Goal: Task Accomplishment & Management: Complete application form

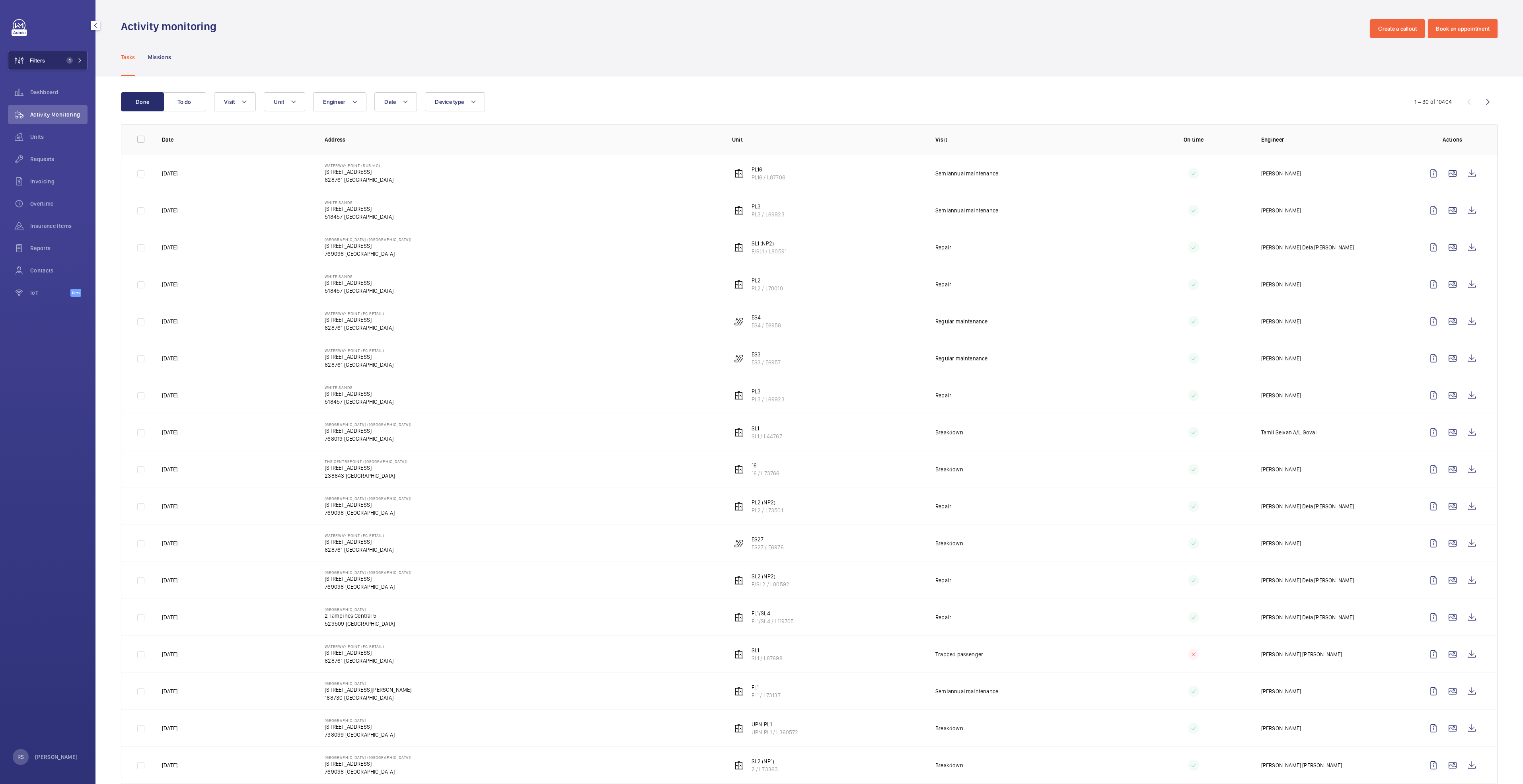
click at [78, 59] on mat-icon at bounding box center [80, 60] width 4 height 4
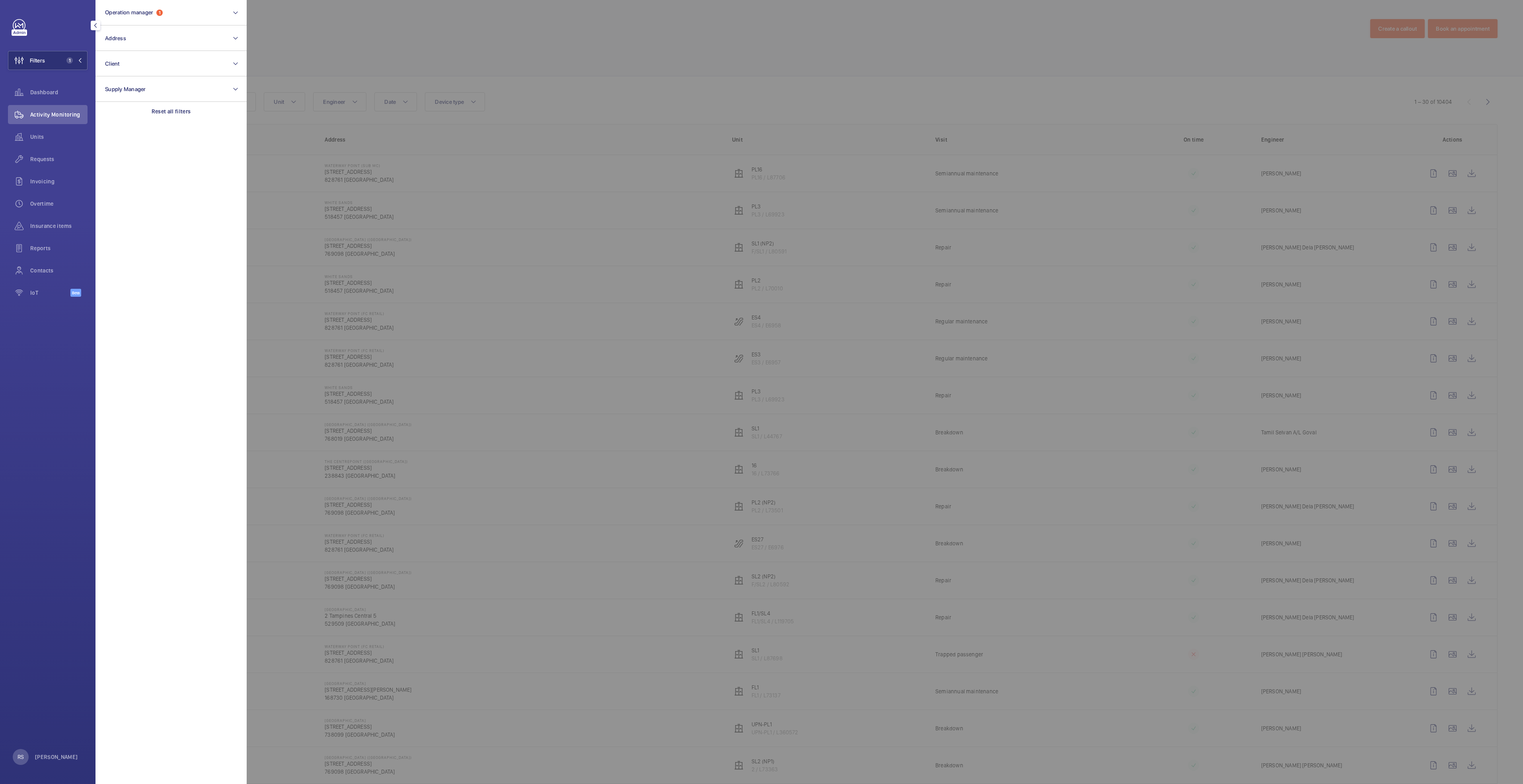
click at [332, 16] on div at bounding box center [1008, 392] width 1523 height 784
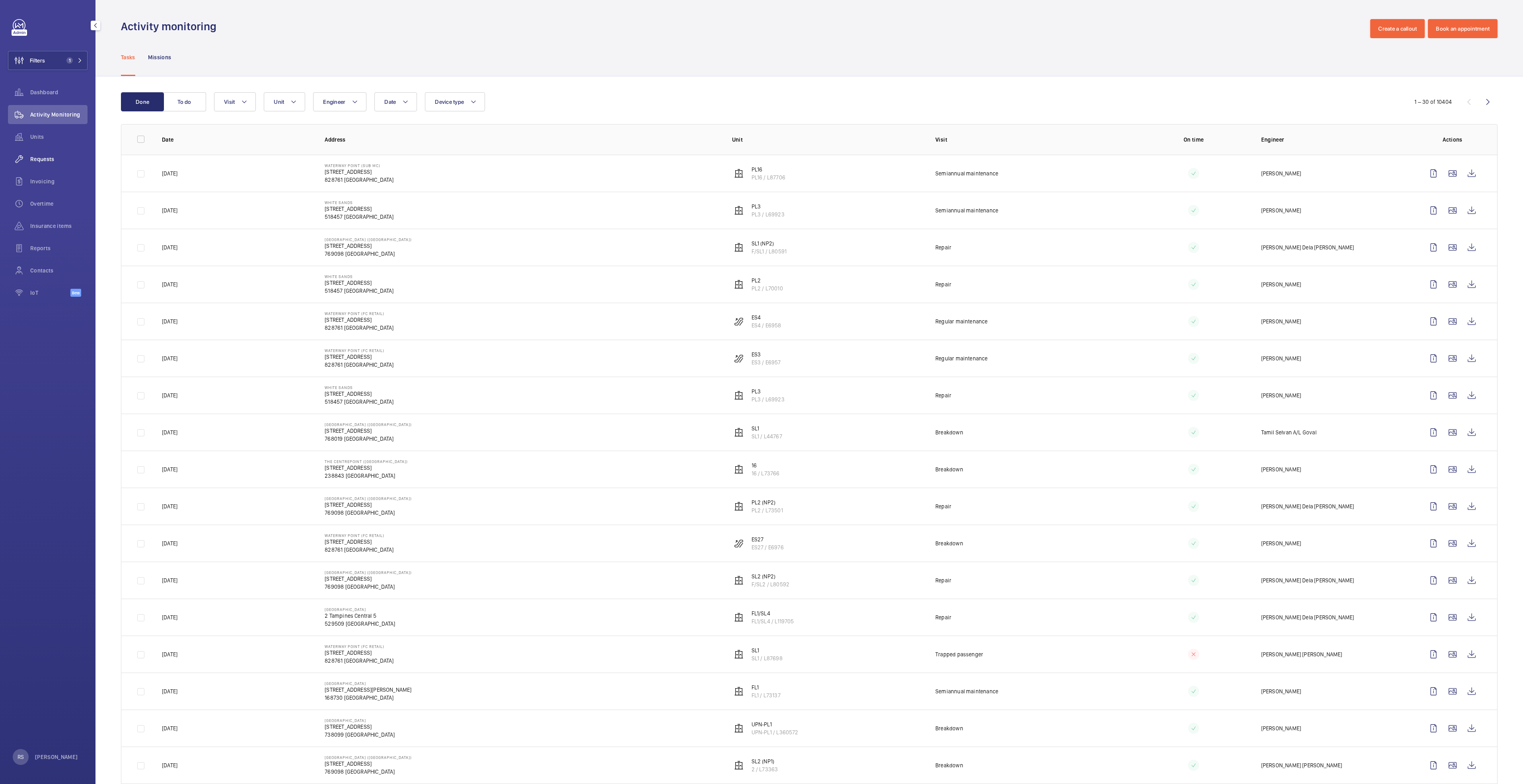
click at [46, 167] on div "Requests" at bounding box center [48, 159] width 80 height 19
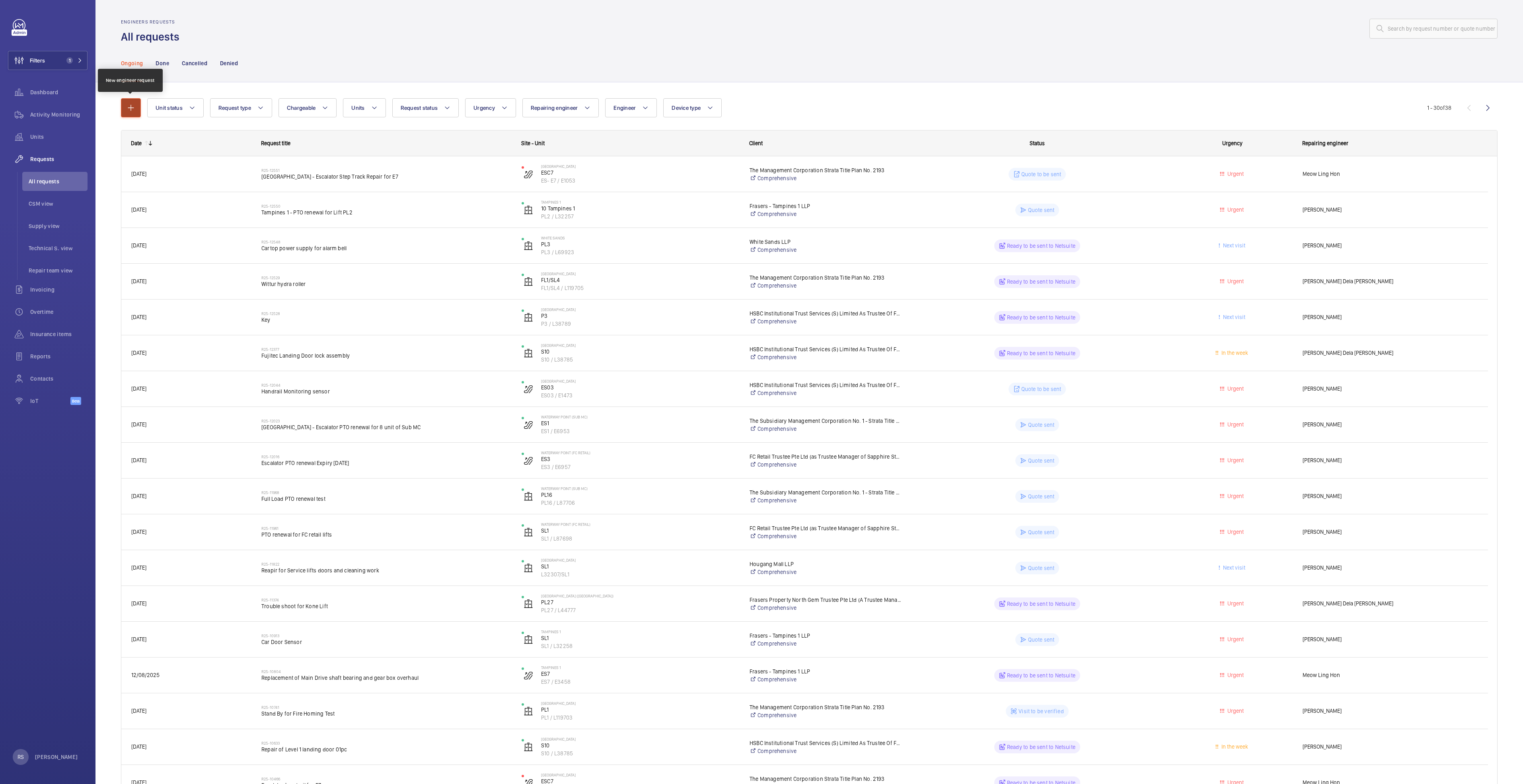
click at [131, 105] on mat-icon "button" at bounding box center [131, 108] width 10 height 10
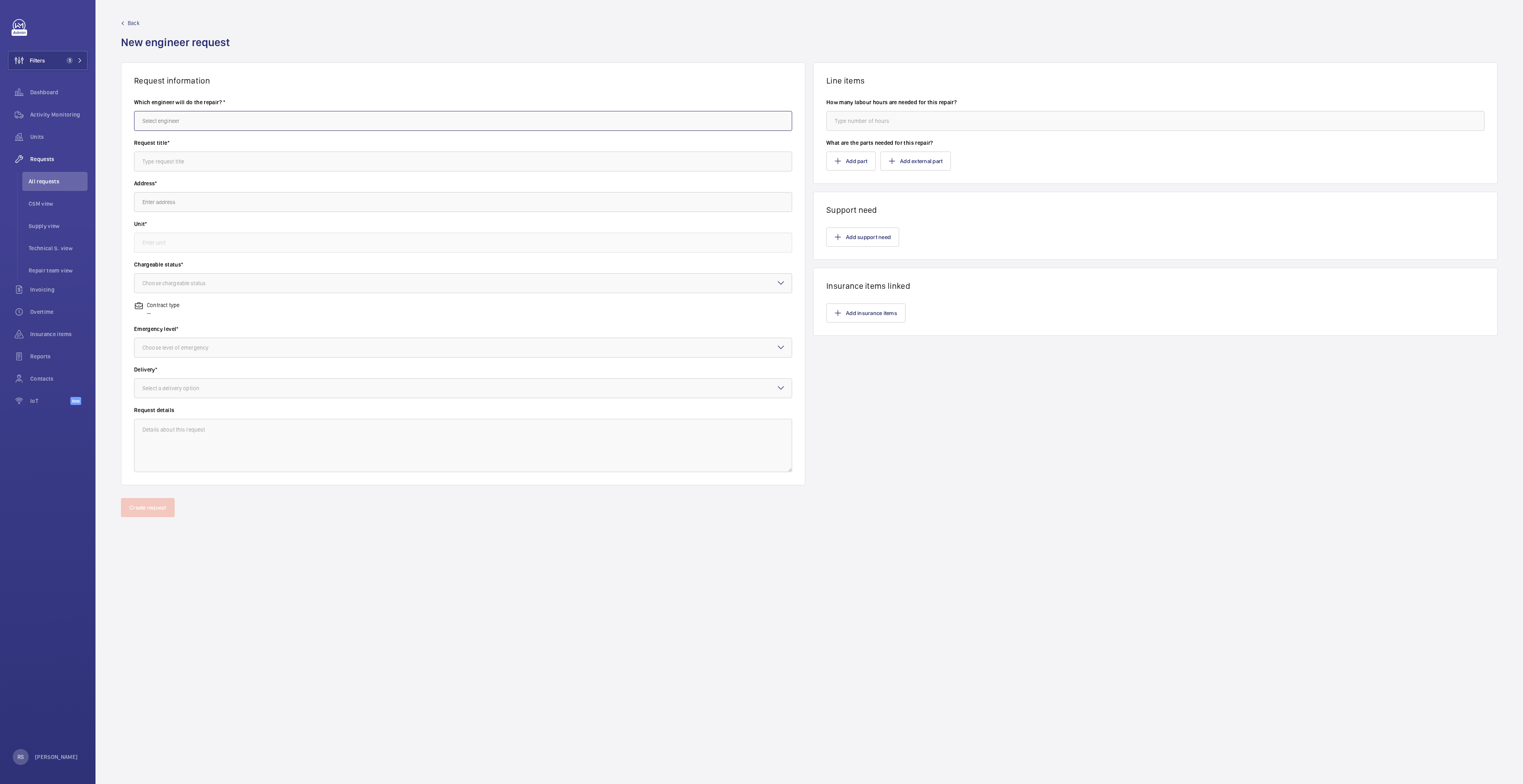
click at [235, 123] on input "text" at bounding box center [463, 121] width 658 height 20
click at [239, 140] on mat-option "Meow Ling Hon" at bounding box center [463, 145] width 657 height 19
type input "Meow Ling Hon"
click at [238, 163] on input "text" at bounding box center [463, 161] width 658 height 20
type input "Century Square - Handrail for E7"
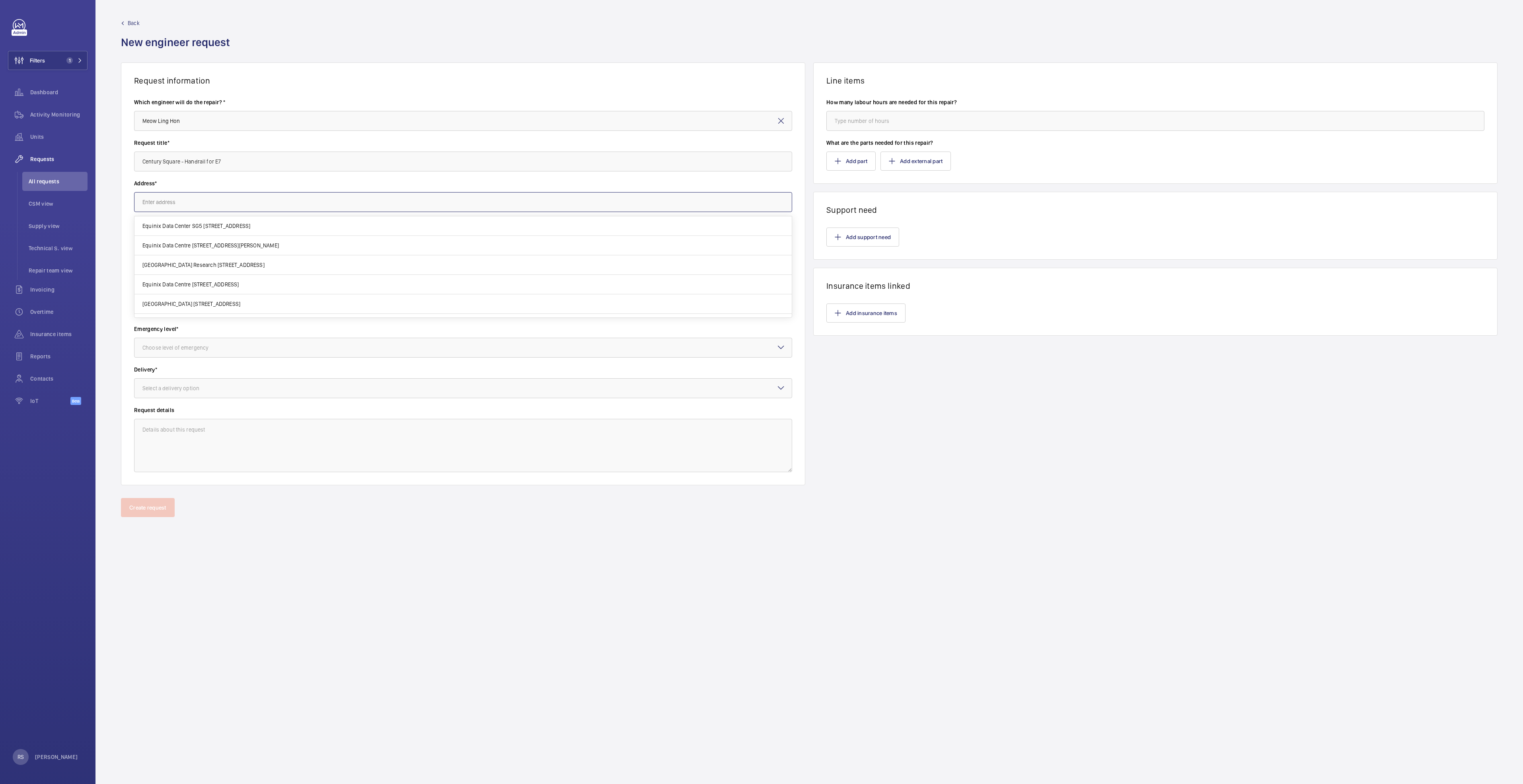
click at [244, 205] on input "text" at bounding box center [463, 202] width 658 height 20
click at [213, 216] on div "[GEOGRAPHIC_DATA] [STREET_ADDRESS]" at bounding box center [463, 224] width 658 height 24
click at [193, 198] on input "centur" at bounding box center [463, 202] width 658 height 20
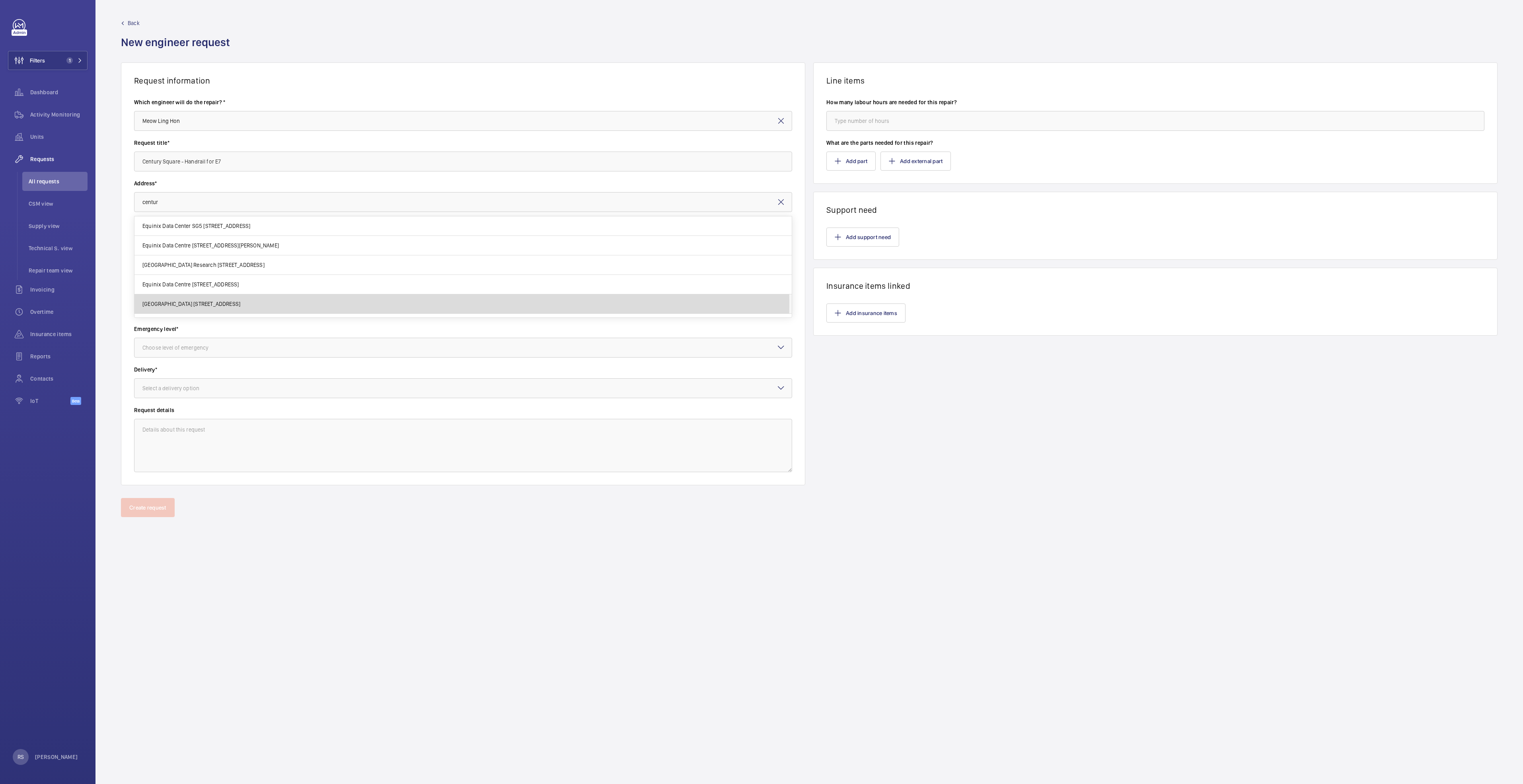
click at [194, 302] on span "[GEOGRAPHIC_DATA] [STREET_ADDRESS]" at bounding box center [191, 304] width 98 height 8
type input "[GEOGRAPHIC_DATA] [STREET_ADDRESS]"
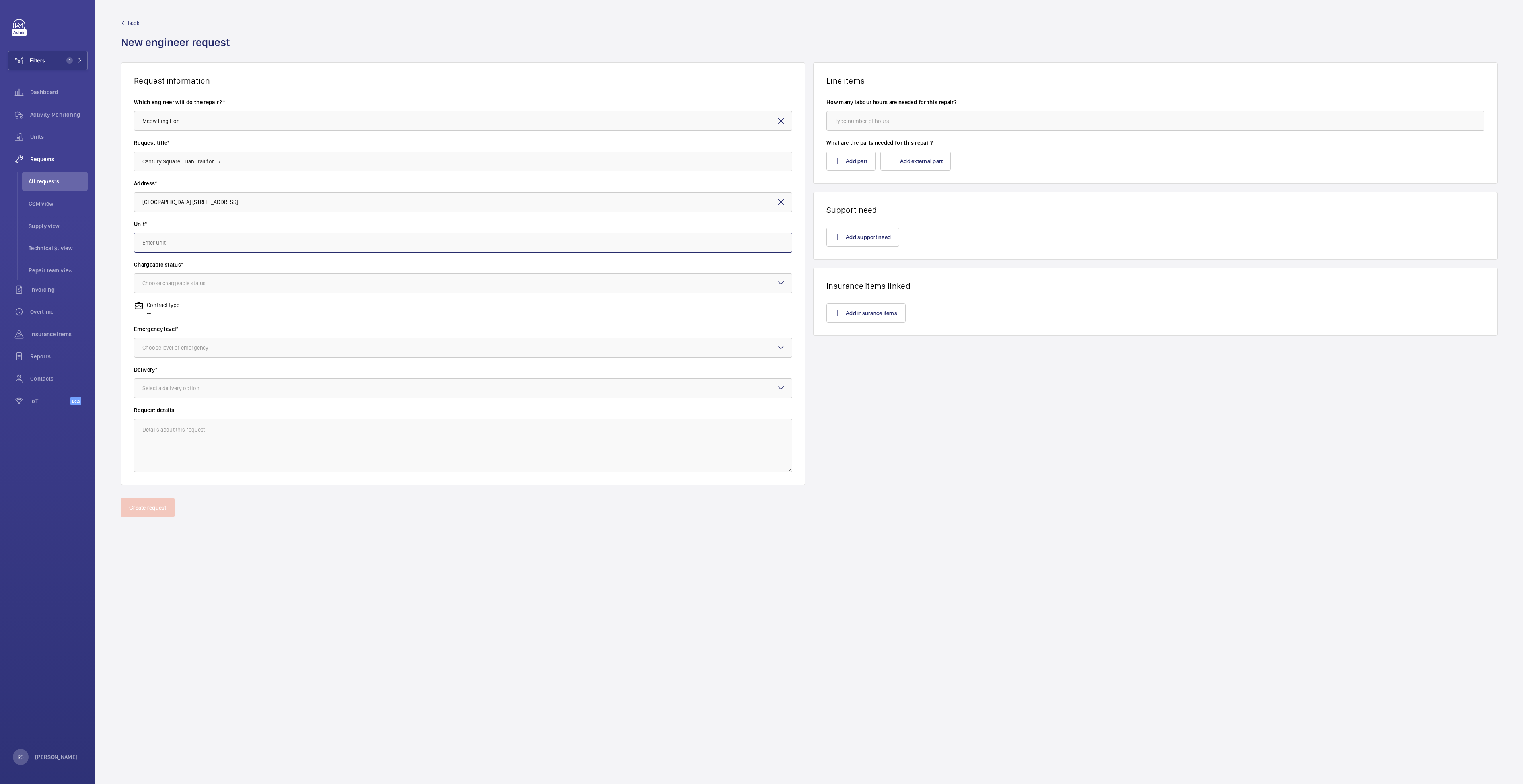
click at [205, 236] on input "text" at bounding box center [463, 243] width 658 height 20
click at [167, 323] on span "ES- E7 / E1053 - ESC7" at bounding box center [168, 325] width 52 height 8
type input "ES- E7 / E1053 - ESC7"
click at [188, 279] on div at bounding box center [463, 284] width 657 height 19
click at [184, 310] on span "Chargeable" at bounding box center [463, 308] width 642 height 8
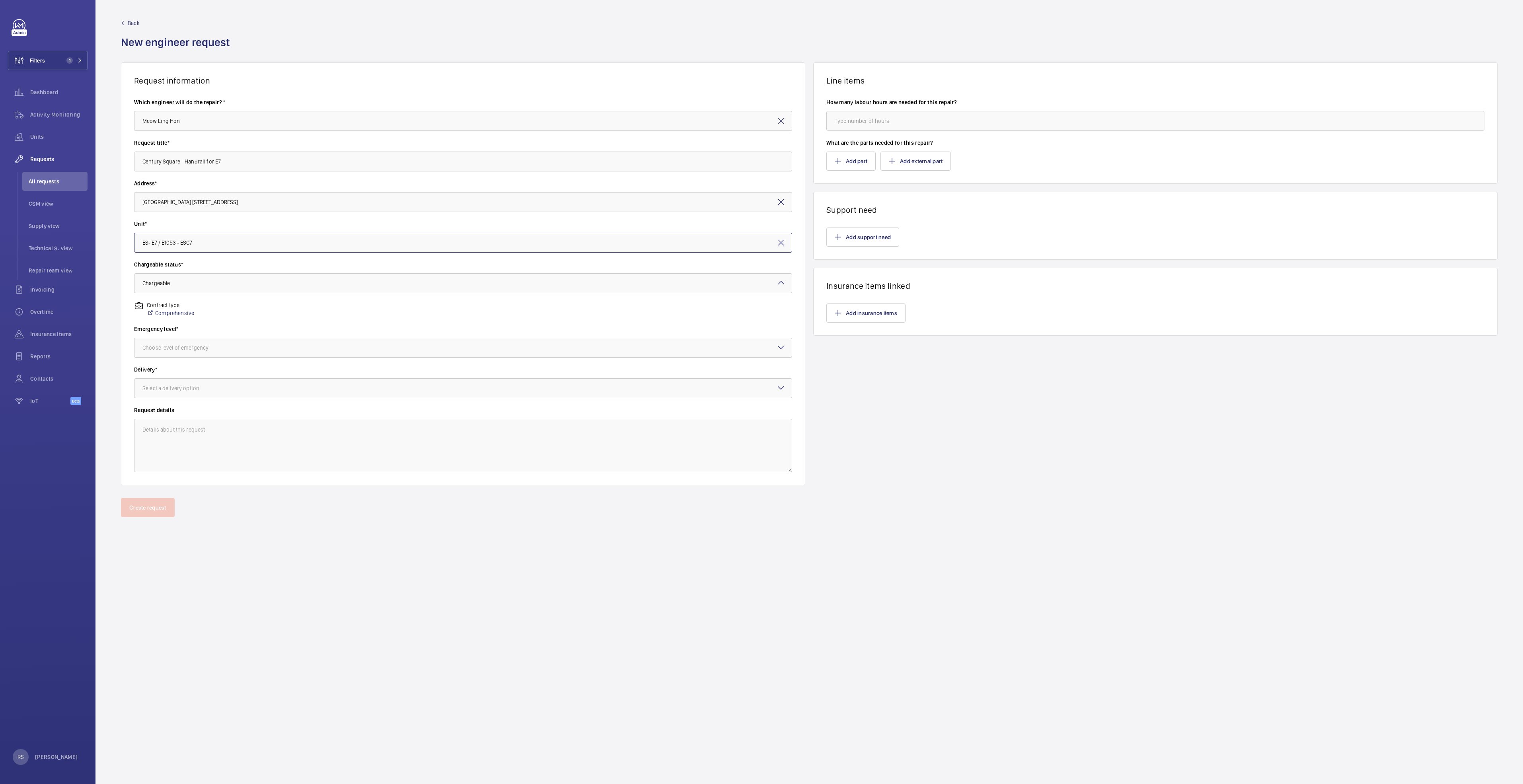
click at [174, 348] on div "Choose level of emergency" at bounding box center [185, 347] width 86 height 8
click at [160, 414] on span "Urgent" at bounding box center [463, 411] width 642 height 8
click at [184, 392] on div at bounding box center [463, 388] width 657 height 19
click at [169, 416] on span "Part already taken" at bounding box center [463, 412] width 642 height 8
click at [1045, 179] on wm-front-card-body "How many labour hours are needed for this repair? What are the parts needed for…" at bounding box center [1156, 134] width 683 height 98
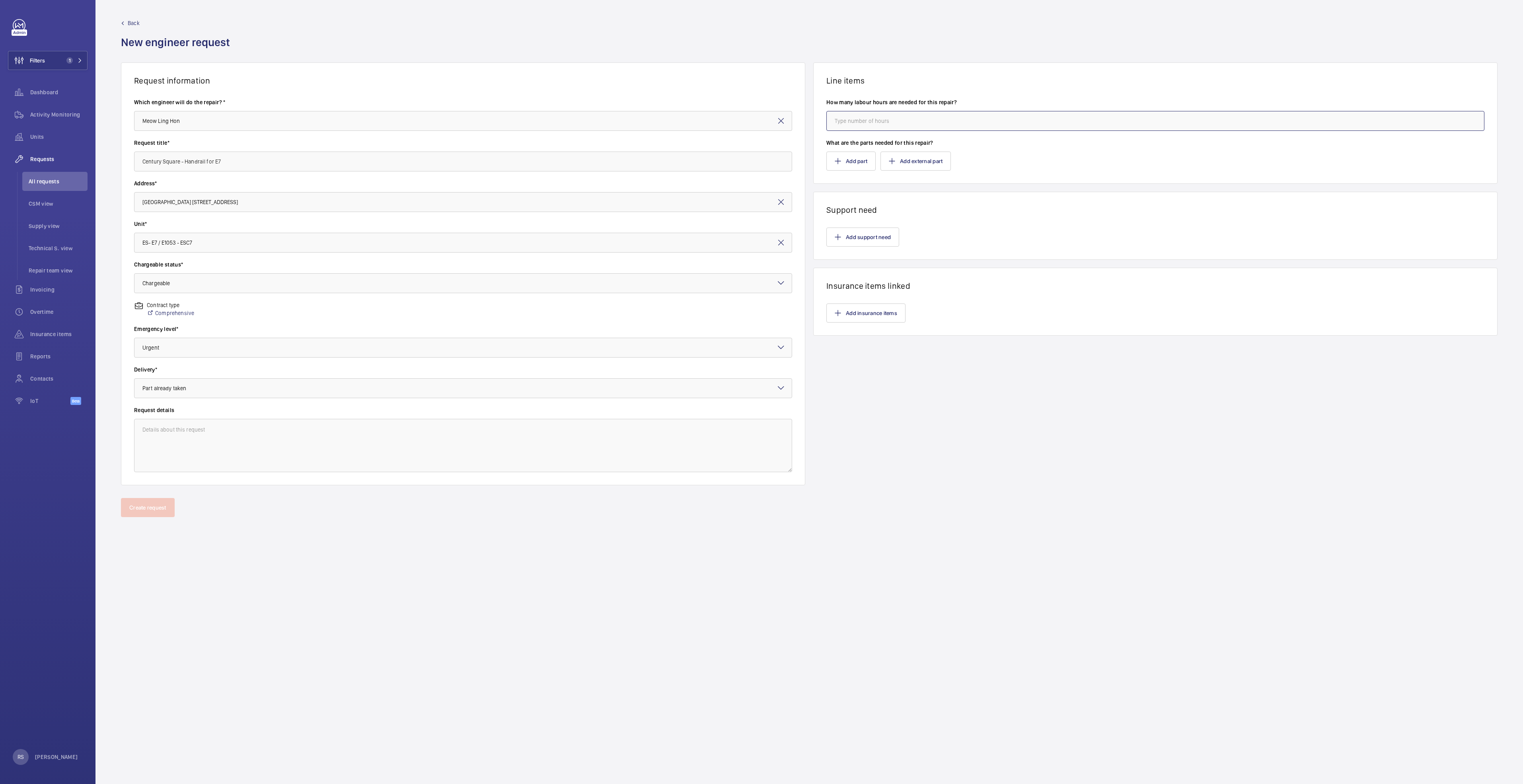
click at [854, 119] on input "number" at bounding box center [1156, 121] width 658 height 20
click at [925, 161] on button "Add external part" at bounding box center [916, 161] width 70 height 19
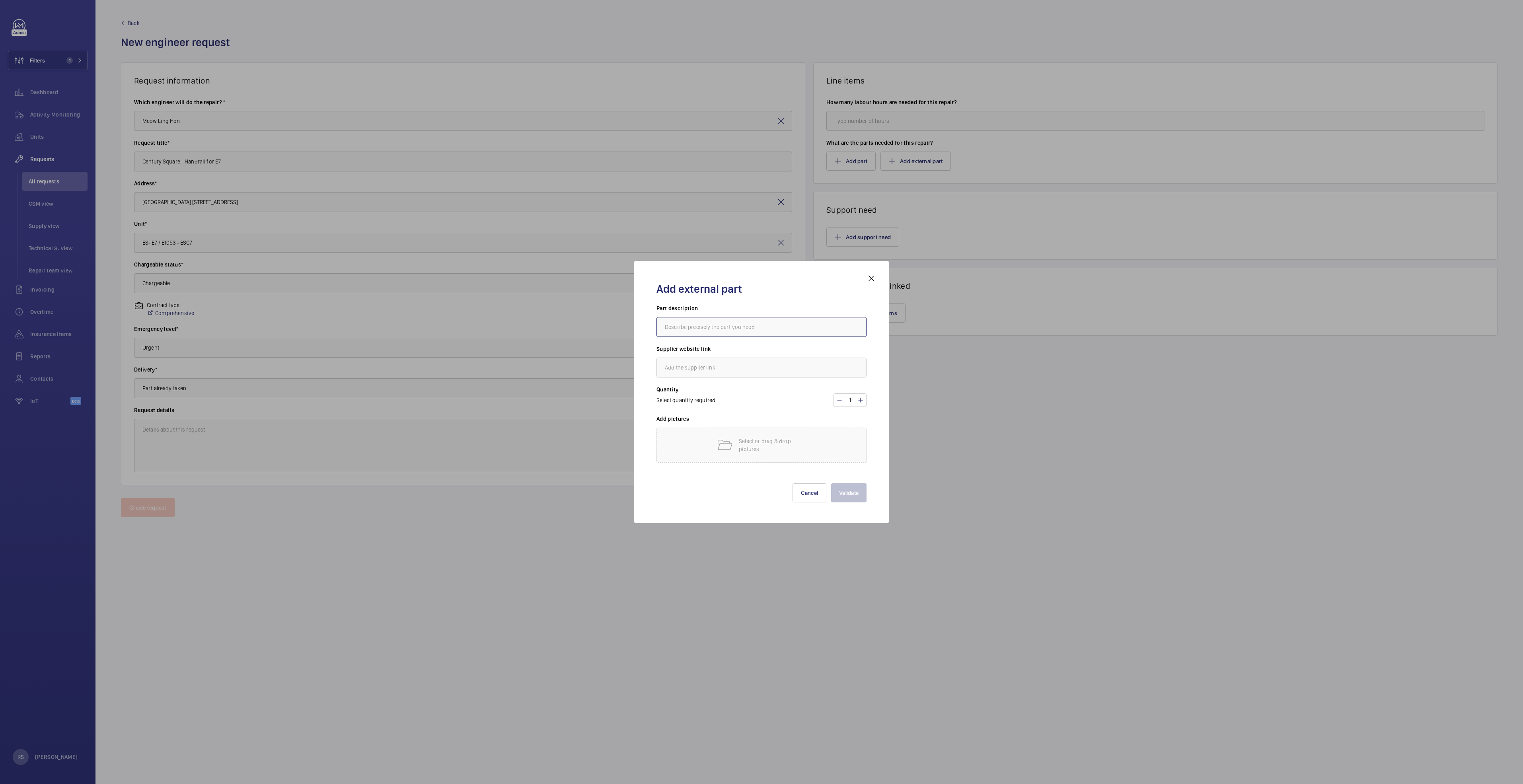
click at [710, 330] on input "text" at bounding box center [761, 327] width 210 height 20
type input "Escalator Handrail"
click at [713, 370] on input "text" at bounding box center [761, 367] width 210 height 20
type input "[DOMAIN_NAME]"
click at [863, 399] on mat-icon at bounding box center [860, 400] width 7 height 10
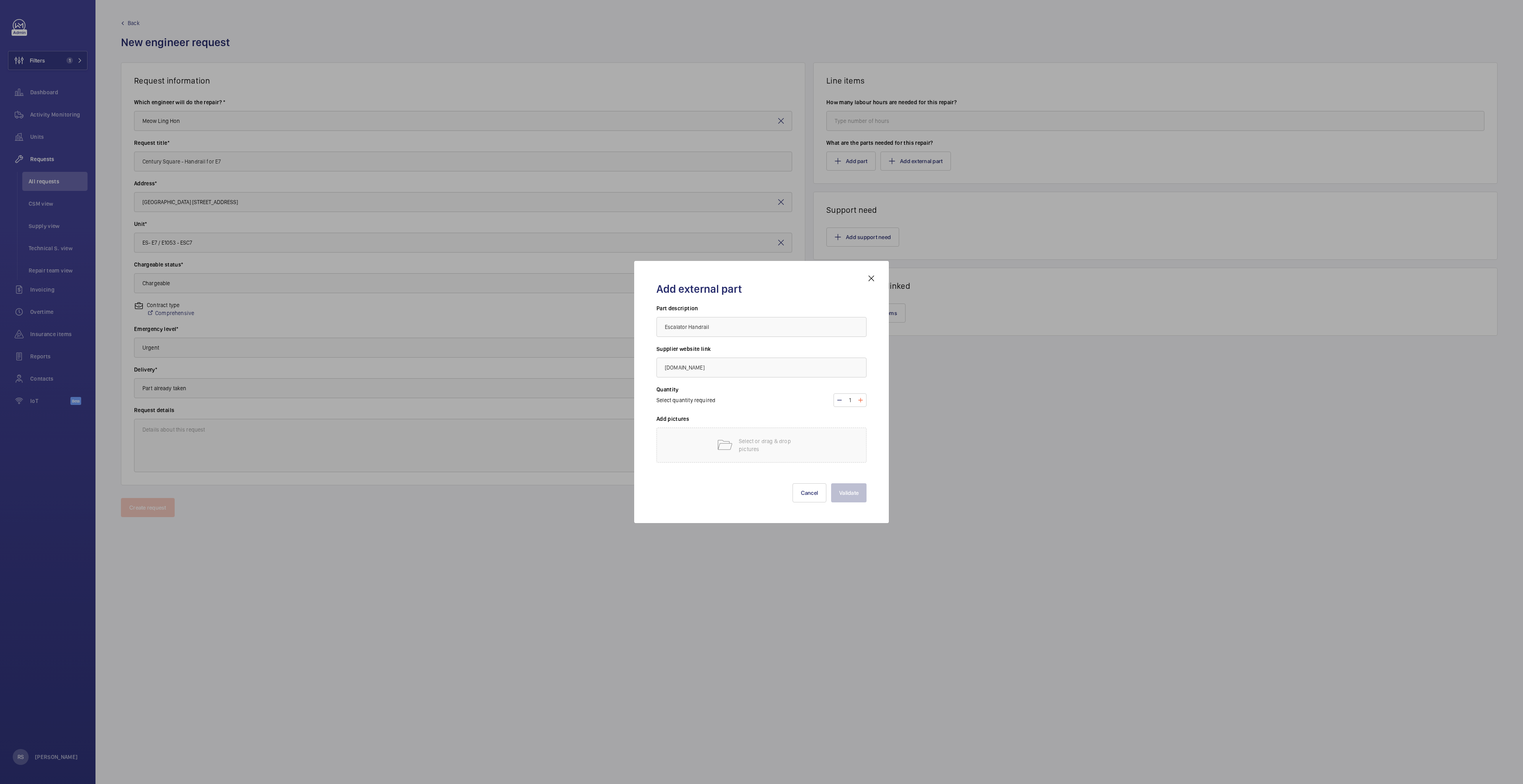
type input "2"
click at [784, 444] on p "Select or drag & drop pictures" at bounding box center [772, 445] width 68 height 16
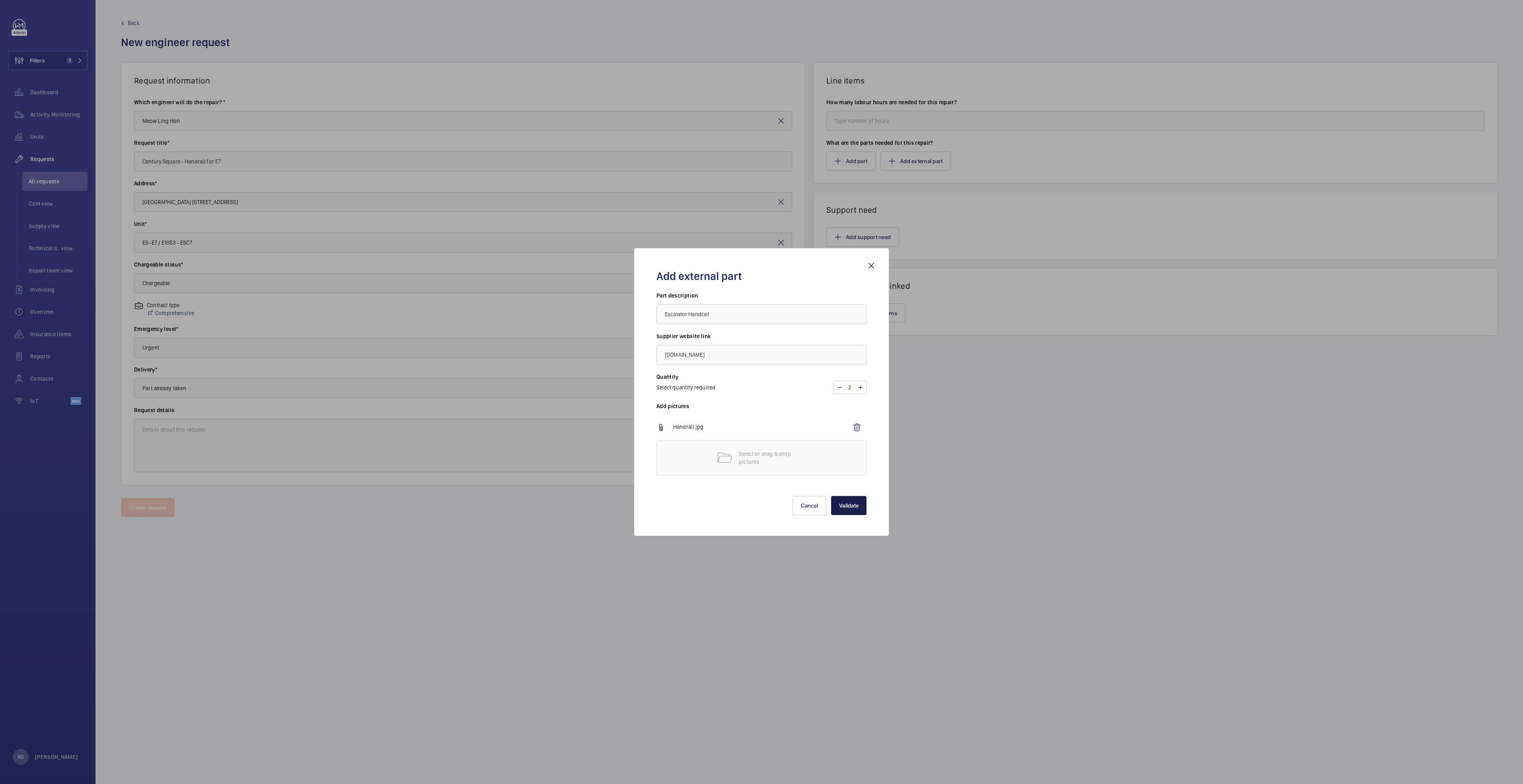
click at [856, 508] on button "Validate" at bounding box center [849, 505] width 35 height 19
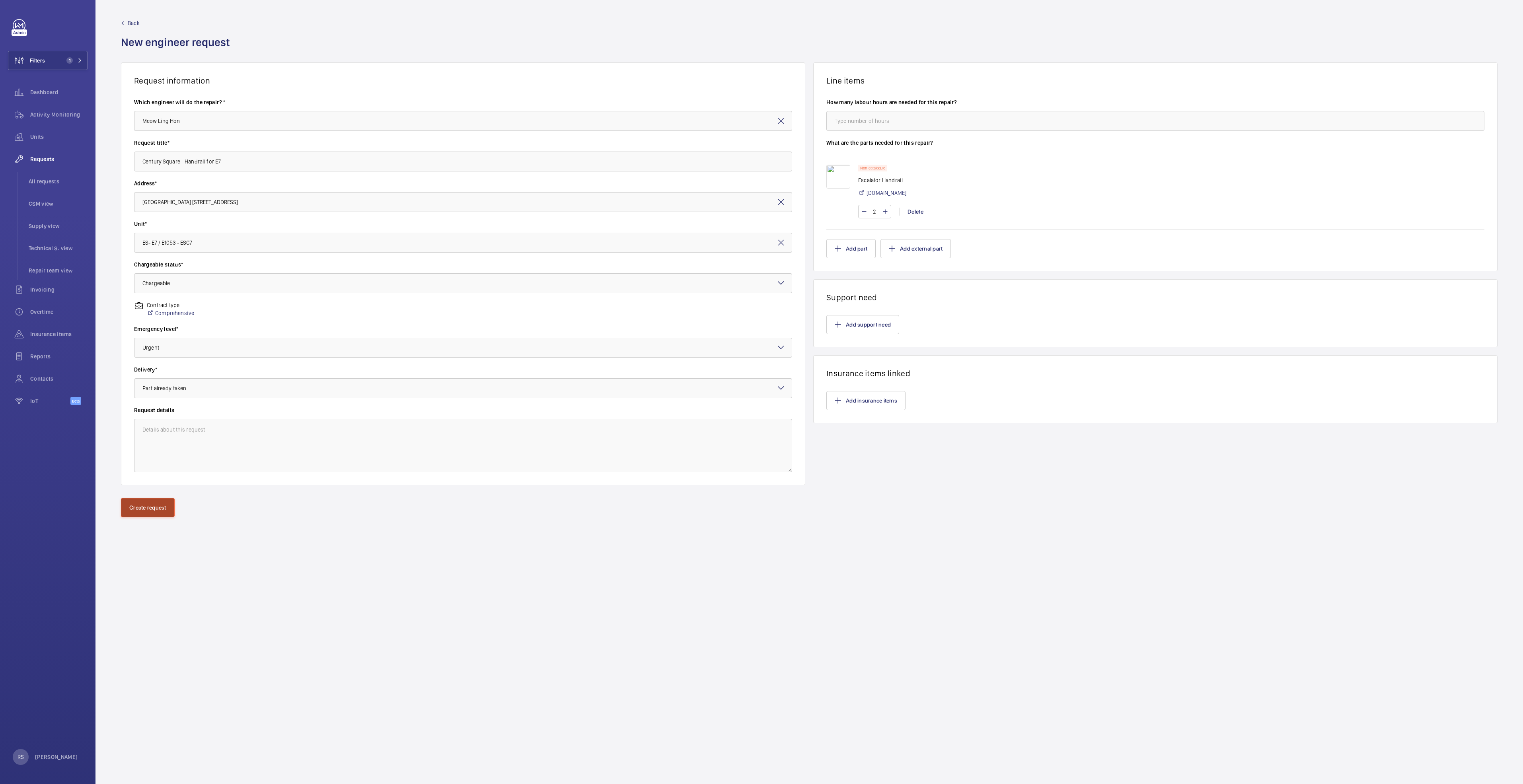
click at [135, 514] on button "Create request" at bounding box center [148, 508] width 54 height 19
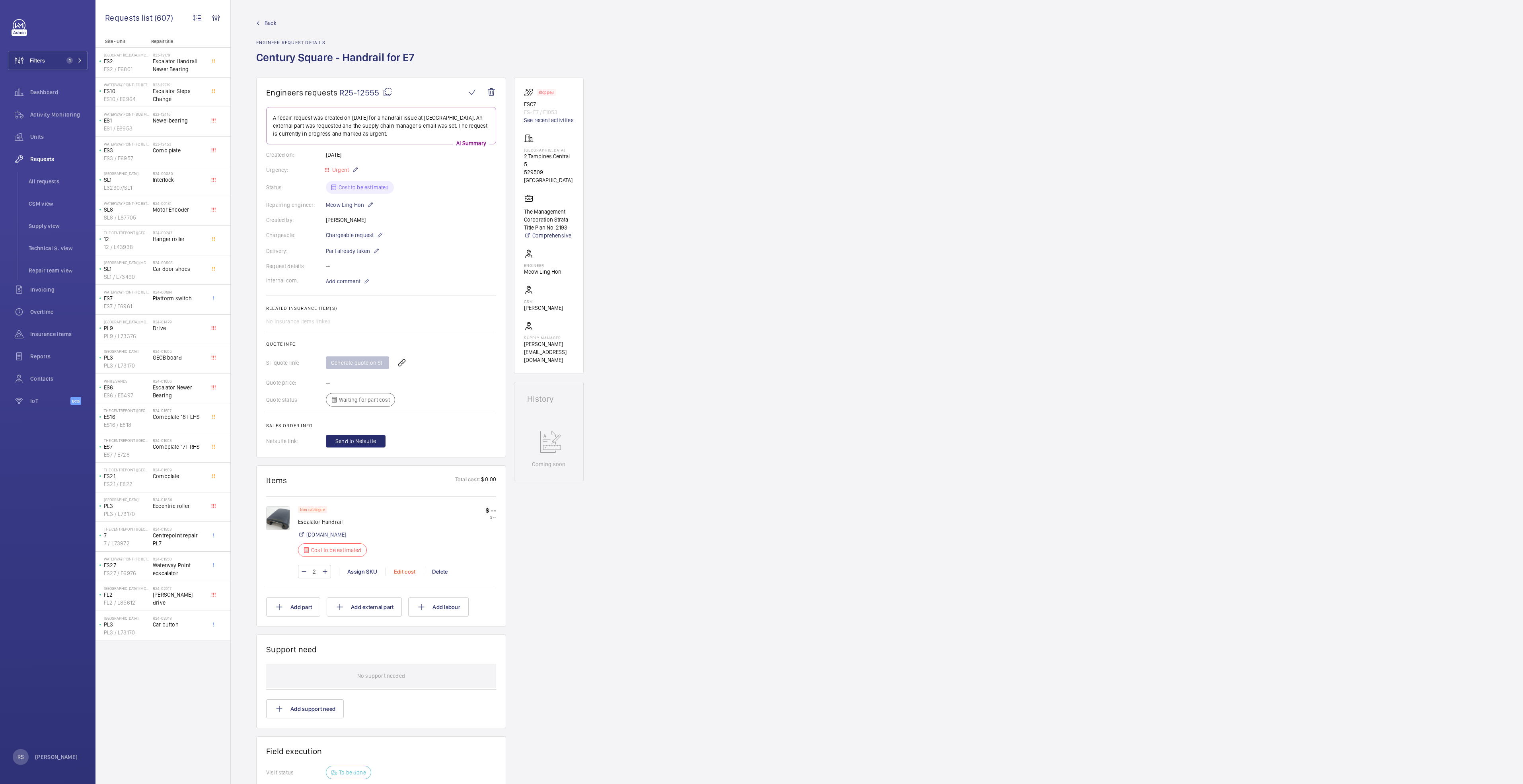
click at [399, 573] on div "Edit cost" at bounding box center [404, 571] width 38 height 8
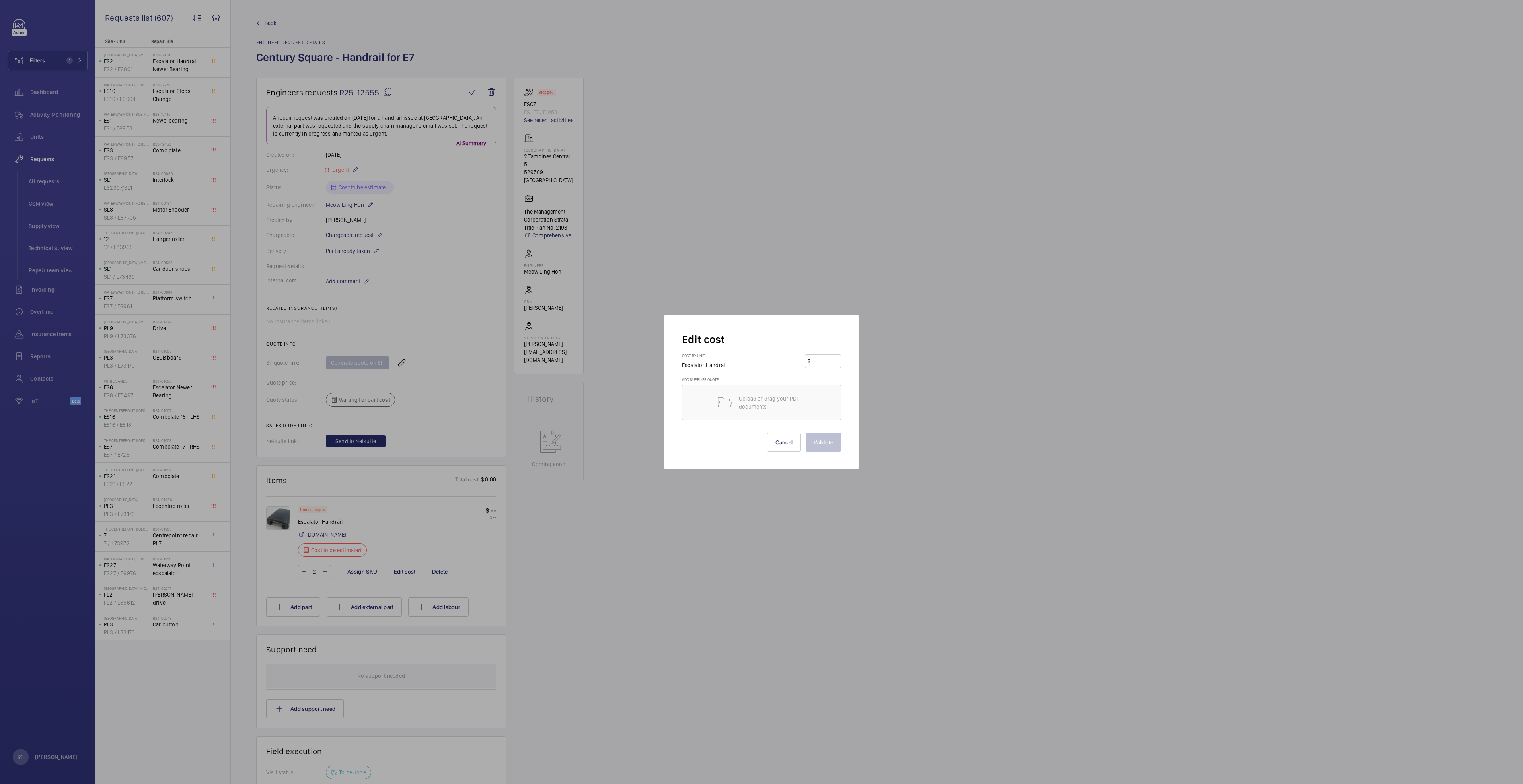
click at [825, 361] on input "number" at bounding box center [824, 361] width 28 height 13
type input "1600"
click at [830, 438] on button "Validate" at bounding box center [823, 443] width 35 height 19
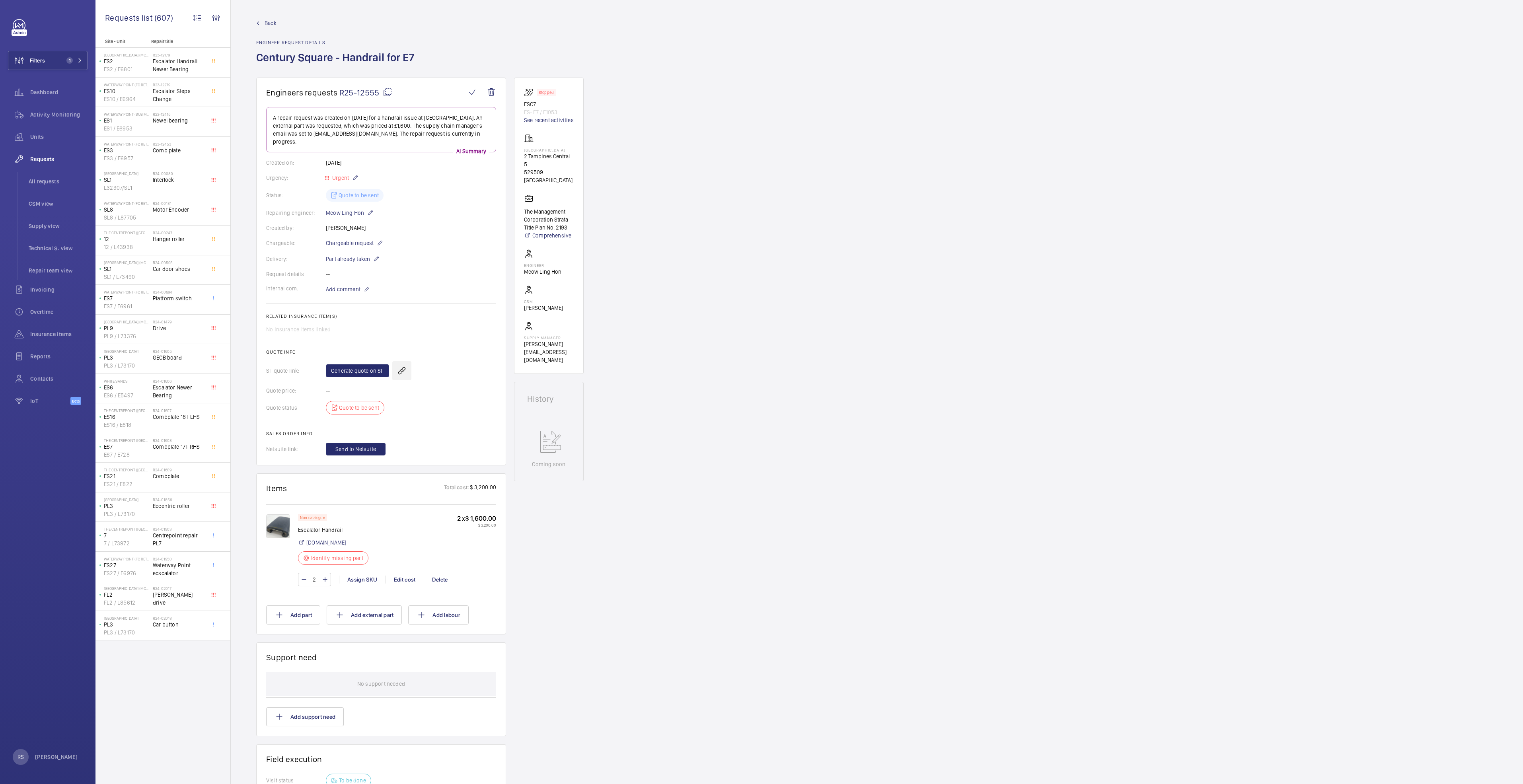
click at [398, 363] on wm-front-icon-button at bounding box center [402, 371] width 19 height 19
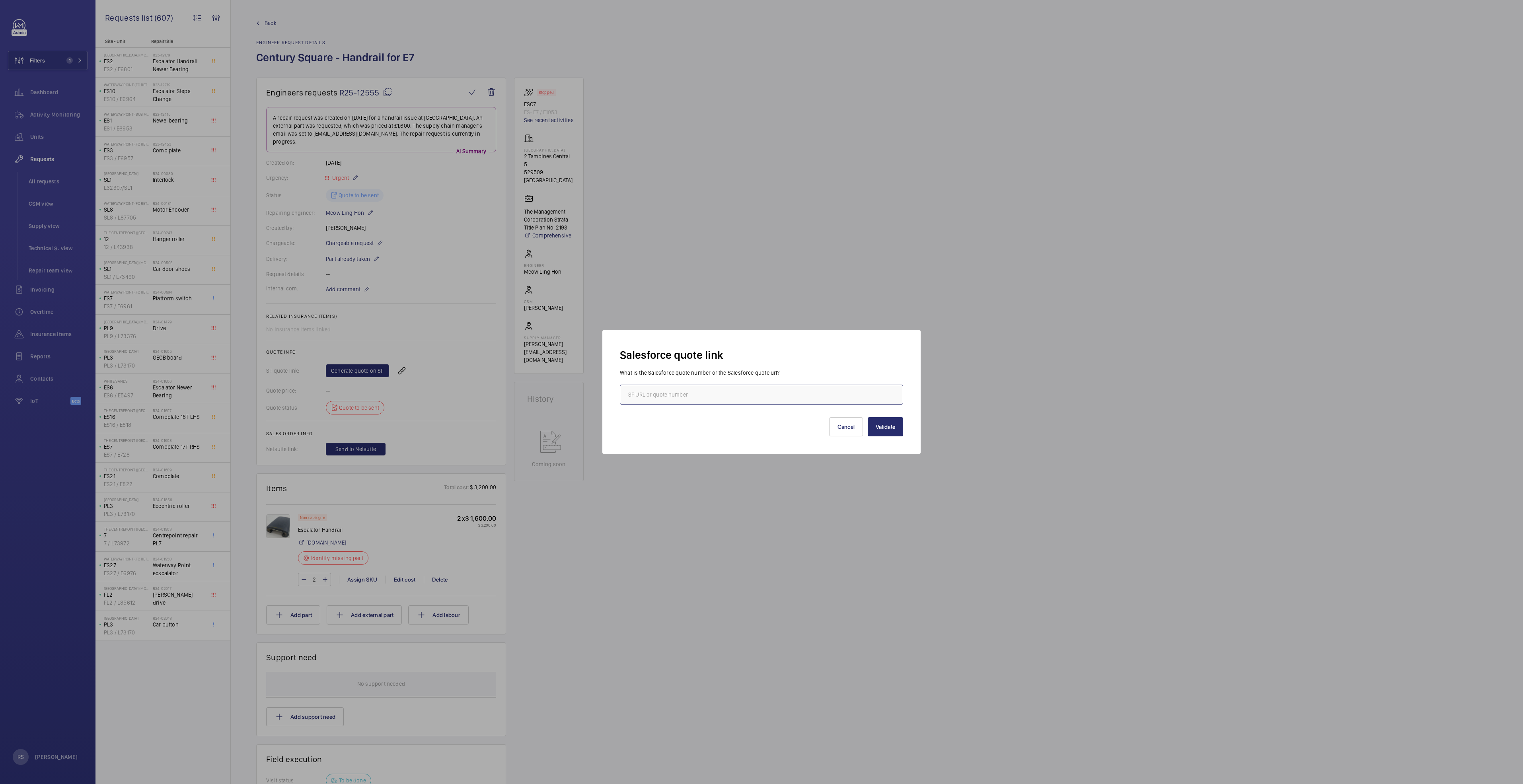
click at [692, 399] on input "text" at bounding box center [761, 394] width 283 height 20
type input "00021146"
click at [892, 423] on button "Validate" at bounding box center [885, 427] width 35 height 19
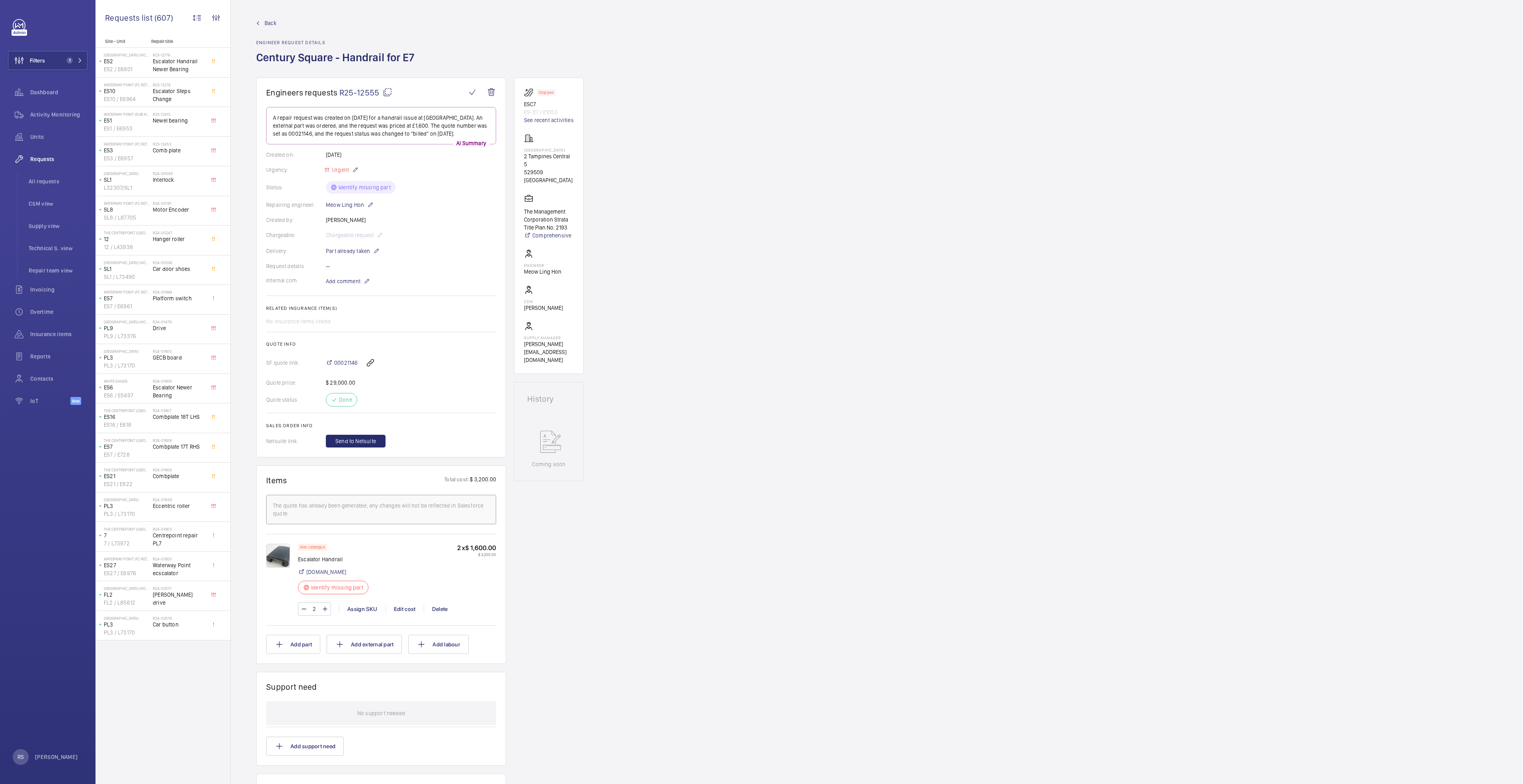
click at [264, 19] on link "Back" at bounding box center [338, 23] width 163 height 8
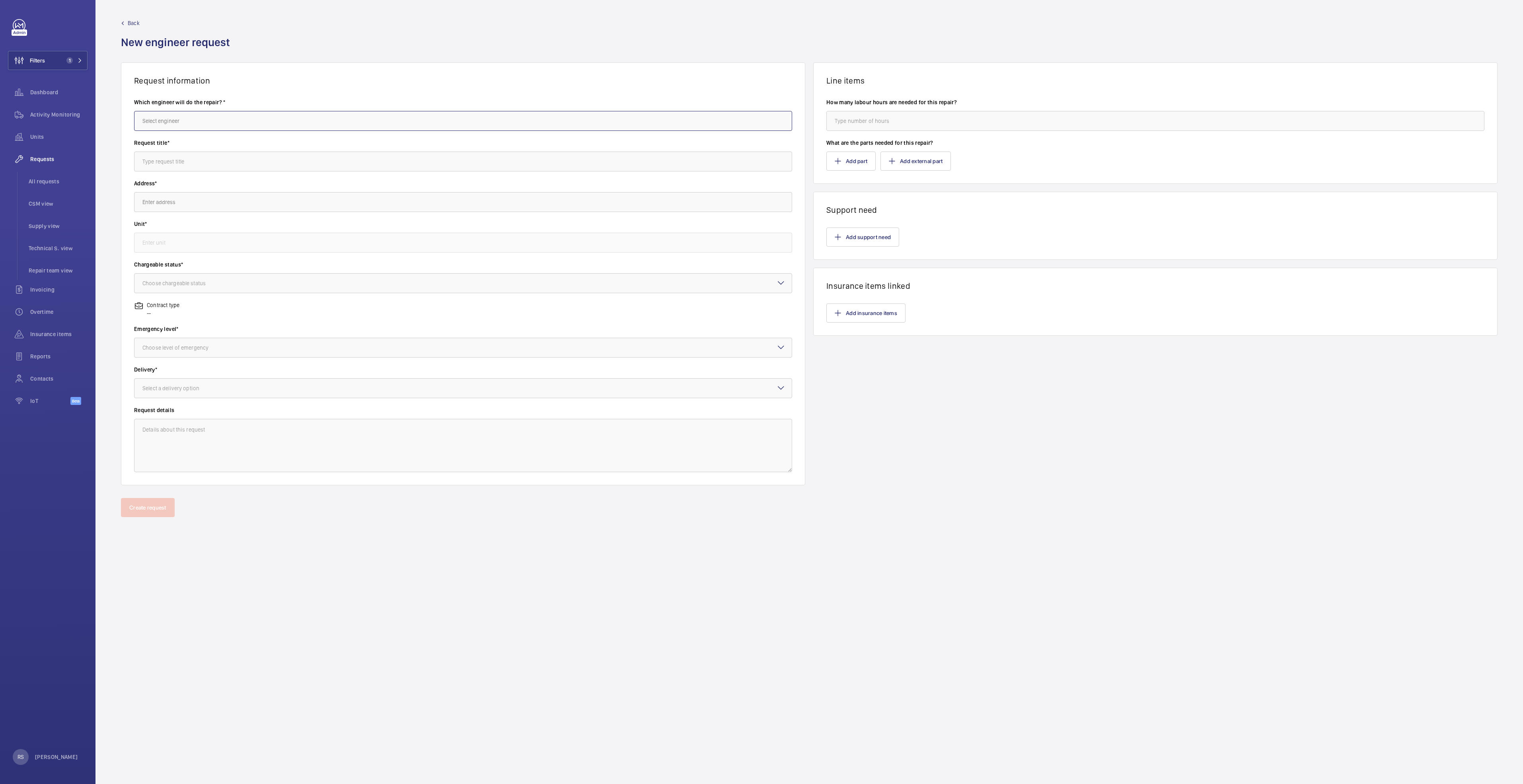
click at [318, 120] on input "text" at bounding box center [463, 121] width 658 height 20
click at [282, 143] on mat-option "Meow Ling Hon" at bounding box center [463, 145] width 657 height 19
type input "Meow Ling Hon"
click at [275, 170] on input "text" at bounding box center [463, 161] width 658 height 20
click at [260, 158] on input "text" at bounding box center [463, 161] width 658 height 20
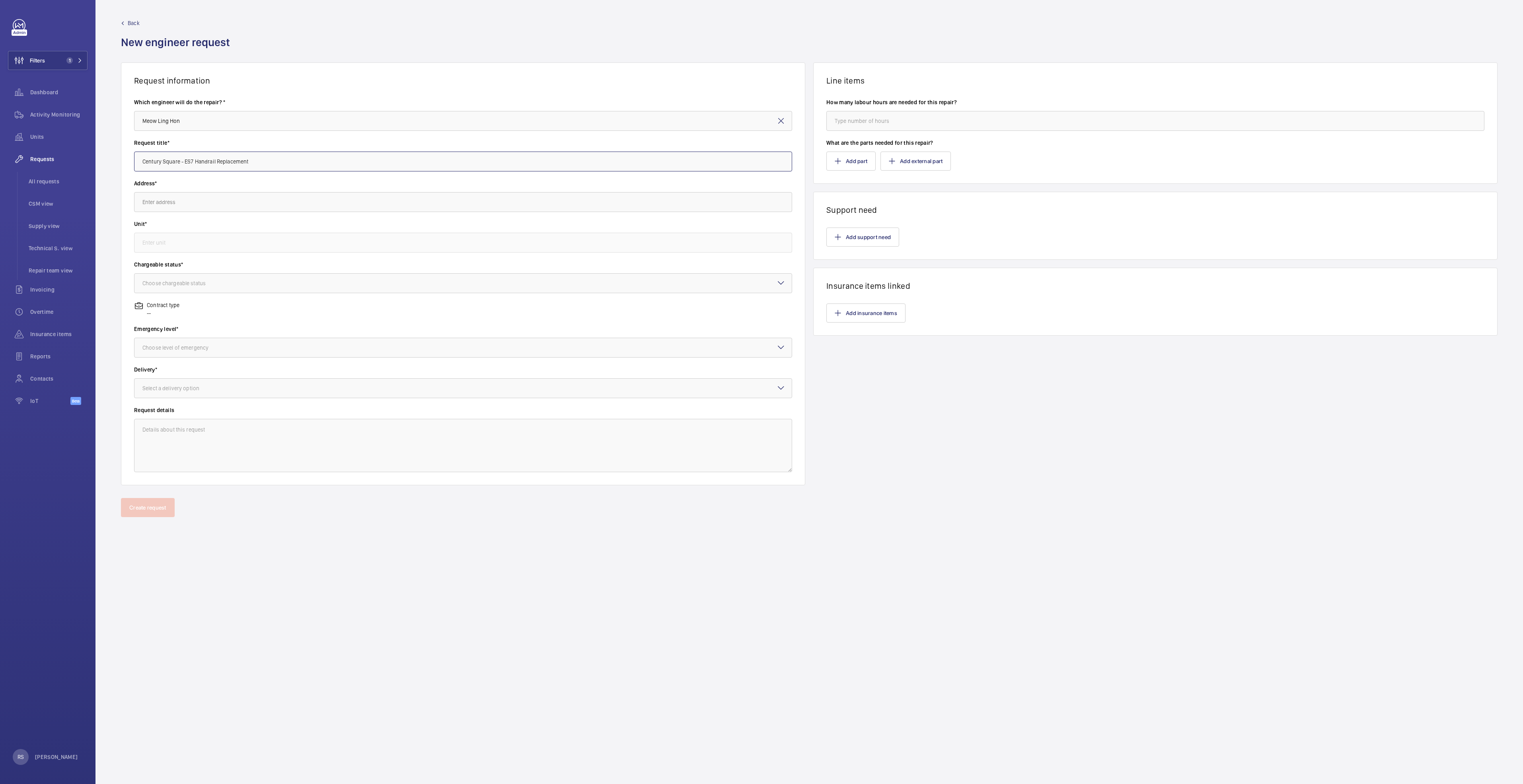
type input "Century Square - ES7 Handrail Replacement"
click at [279, 197] on input "text" at bounding box center [463, 202] width 658 height 20
click at [241, 305] on span "[GEOGRAPHIC_DATA] [STREET_ADDRESS]" at bounding box center [191, 304] width 98 height 8
type input "[GEOGRAPHIC_DATA] [STREET_ADDRESS]"
click at [217, 235] on input "text" at bounding box center [463, 243] width 658 height 20
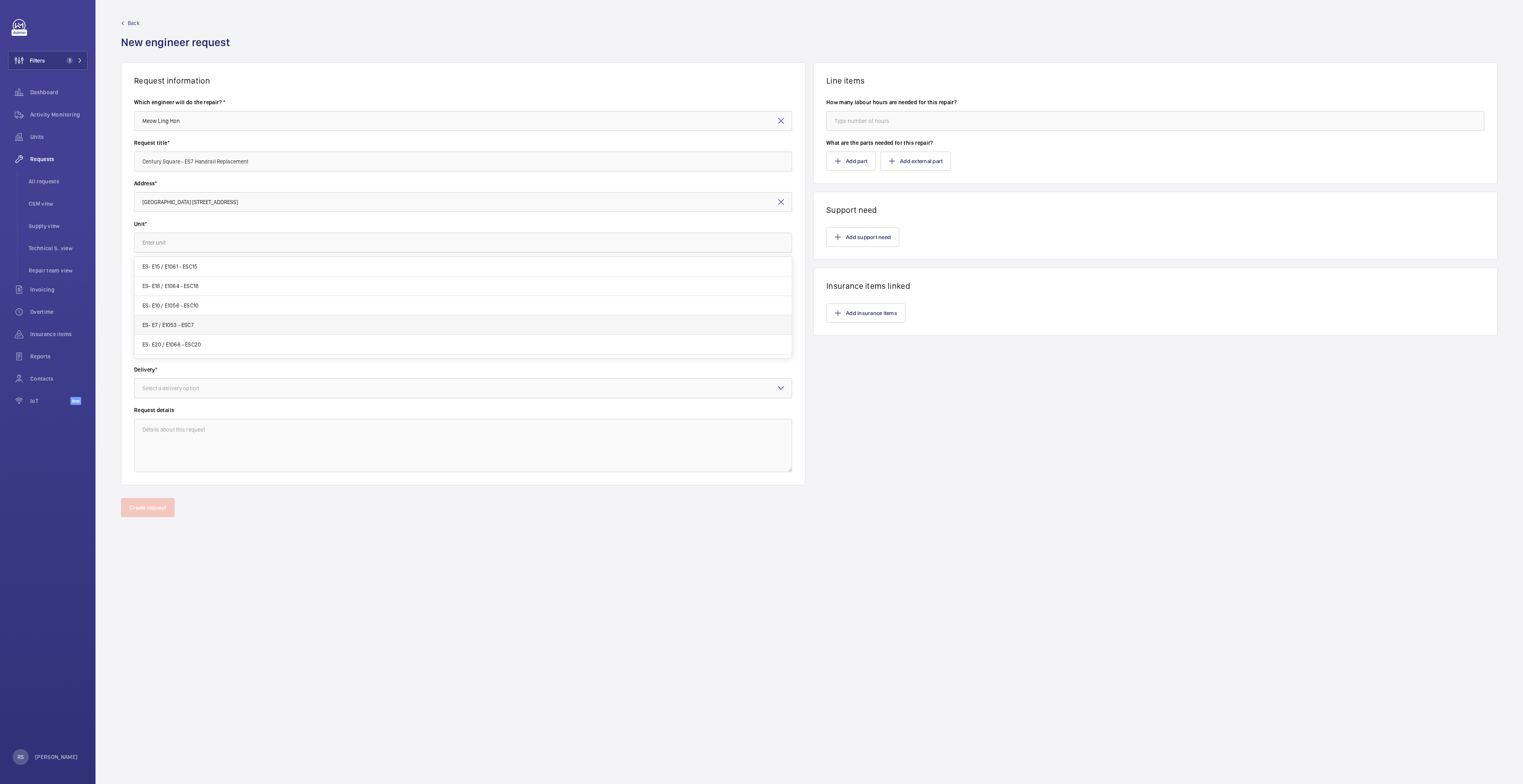
click at [196, 324] on mat-option "ES- E7 / E1053 - ESC7" at bounding box center [463, 325] width 657 height 19
type input "ES- E7 / E1053 - ESC7"
click at [247, 279] on div at bounding box center [463, 284] width 657 height 19
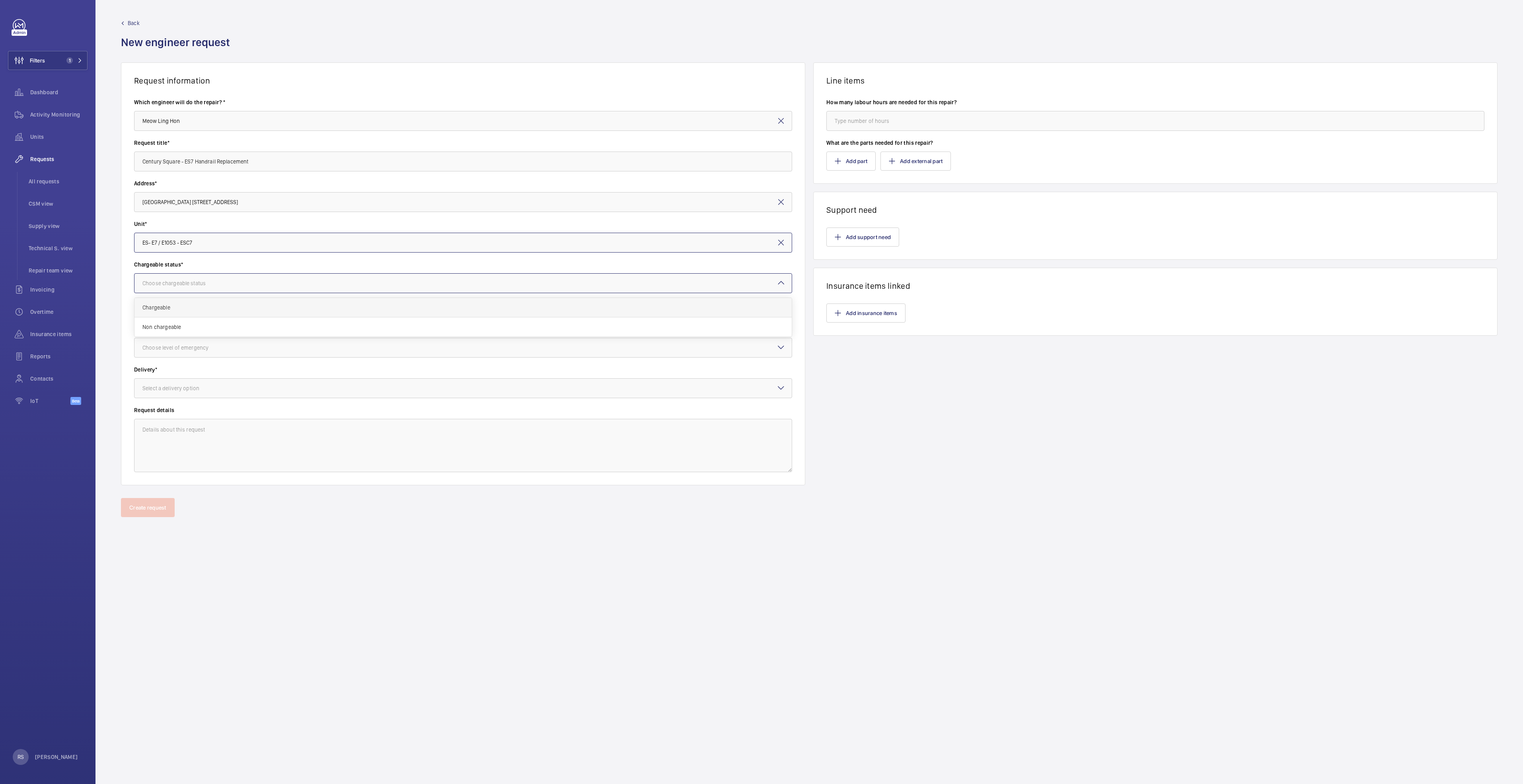
click at [238, 309] on span "Chargeable" at bounding box center [463, 308] width 642 height 8
click at [244, 353] on div at bounding box center [463, 348] width 657 height 19
click at [193, 417] on div "Urgent" at bounding box center [463, 411] width 657 height 19
click at [210, 388] on div "Select a delivery option" at bounding box center [181, 388] width 77 height 8
click at [204, 415] on span "Part already taken" at bounding box center [463, 412] width 642 height 8
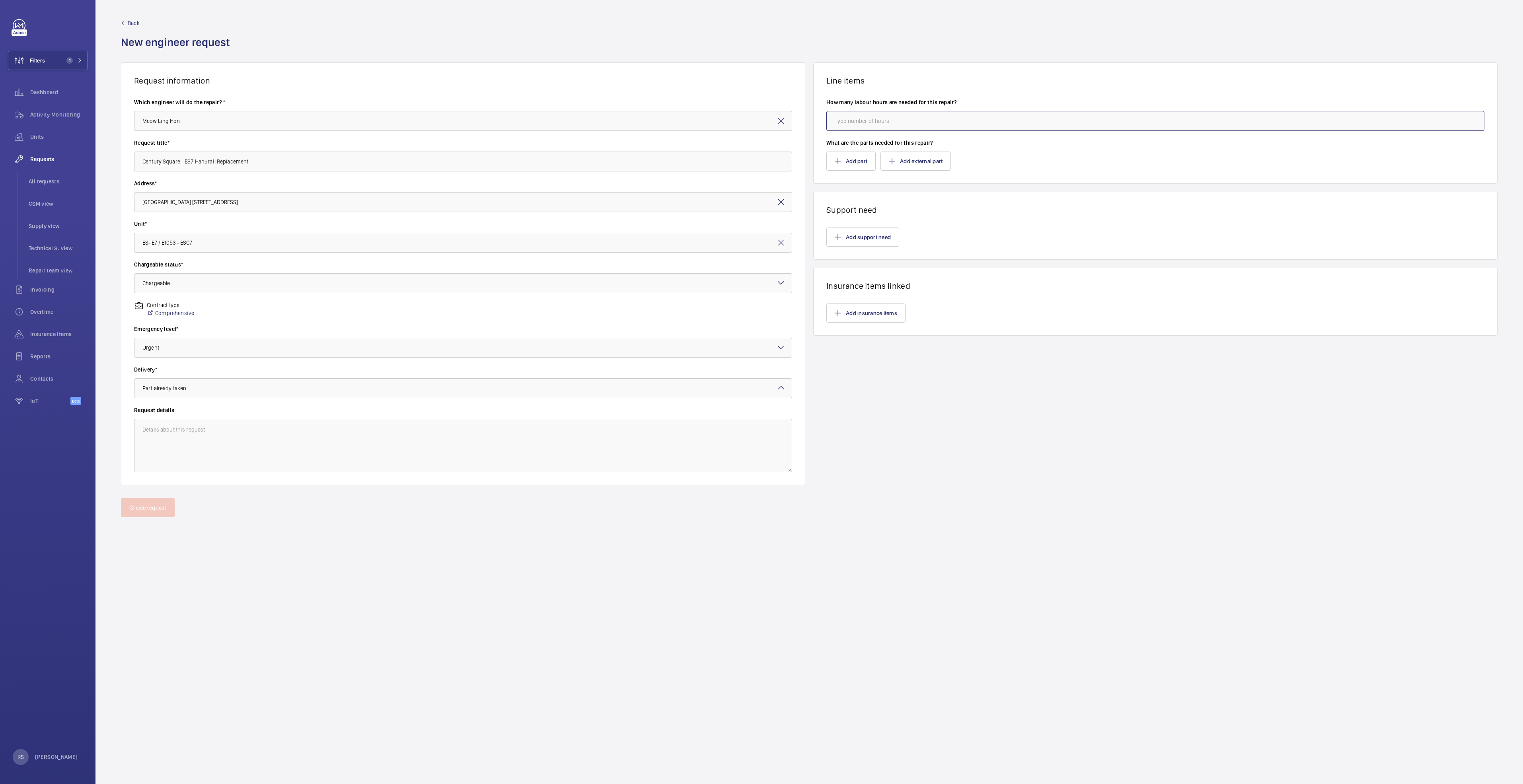
click at [859, 121] on input "number" at bounding box center [1156, 121] width 658 height 20
click at [961, 396] on div "Line items How many labour hours are needed for this repair? What are the parts…" at bounding box center [1156, 274] width 684 height 423
click at [849, 116] on input "number" at bounding box center [1156, 121] width 658 height 20
type input "8"
drag, startPoint x: 919, startPoint y: 454, endPoint x: 907, endPoint y: 449, distance: 13.0
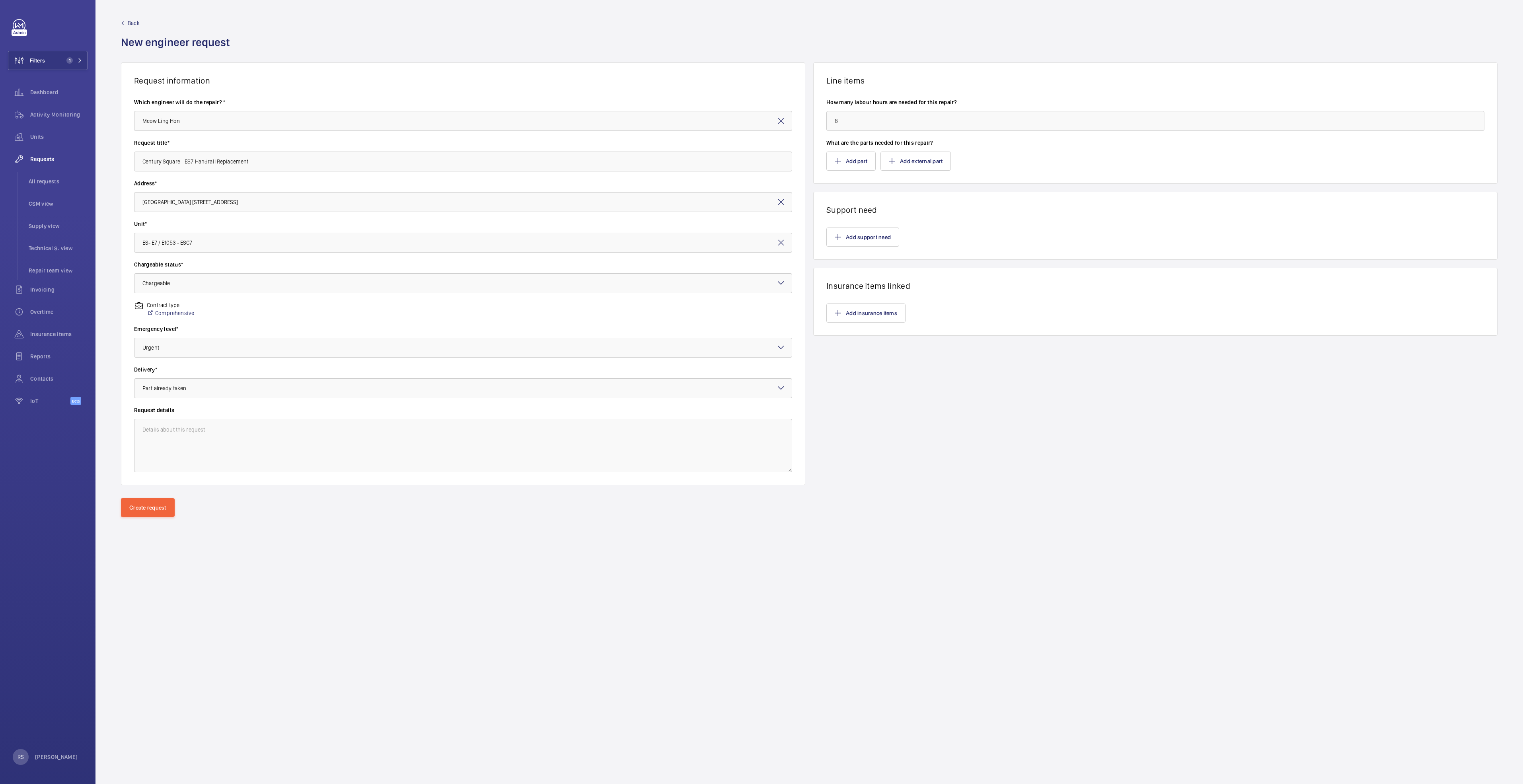
click at [920, 453] on div "Line items How many labour hours are needed for this repair? 8 What are the par…" at bounding box center [1156, 274] width 684 height 423
click at [143, 507] on button "Create request" at bounding box center [148, 508] width 54 height 19
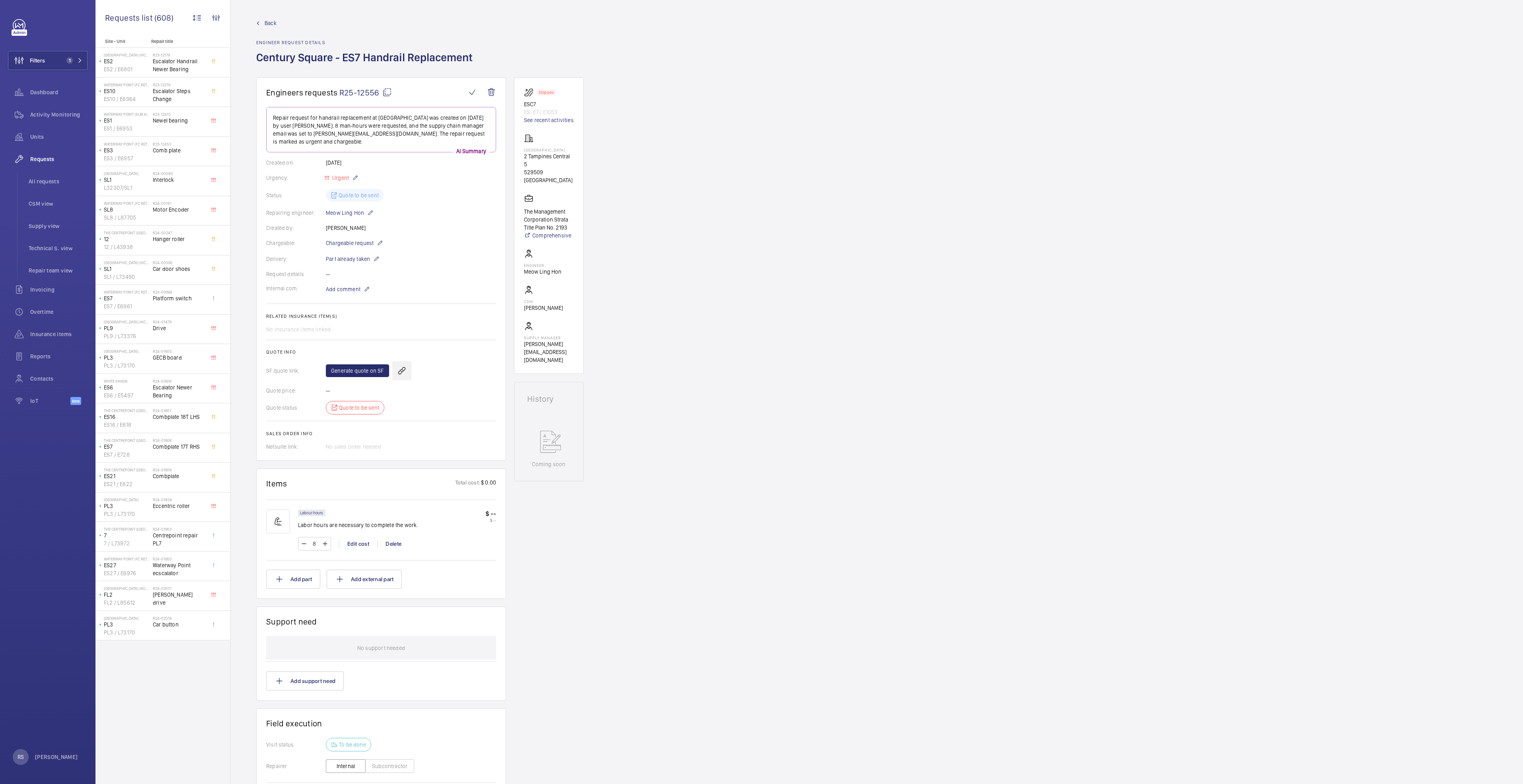
click at [397, 369] on wm-front-icon-button at bounding box center [402, 371] width 19 height 19
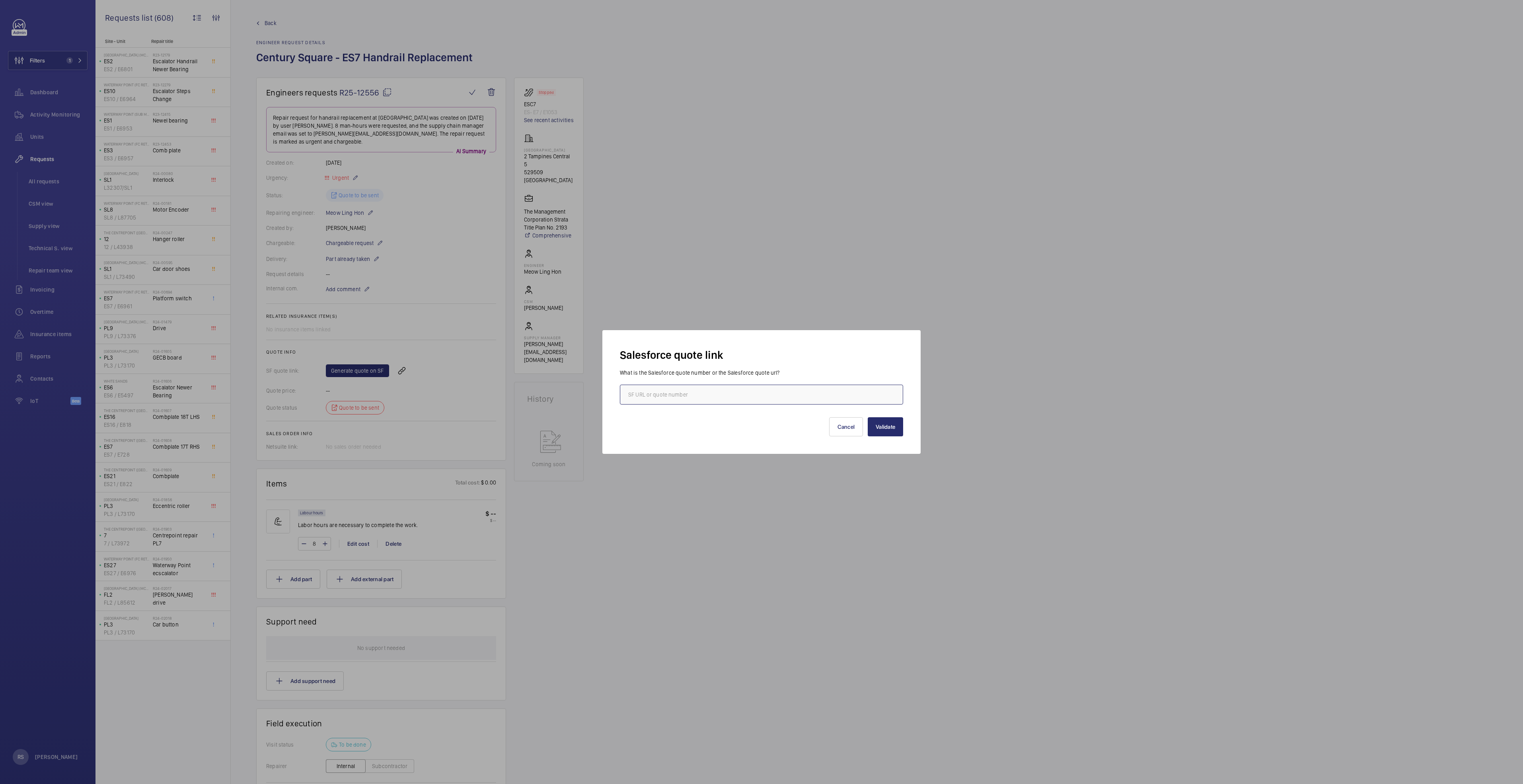
click at [715, 391] on input "text" at bounding box center [761, 394] width 283 height 20
type input "00021146"
click at [890, 420] on button "Validate" at bounding box center [885, 427] width 35 height 19
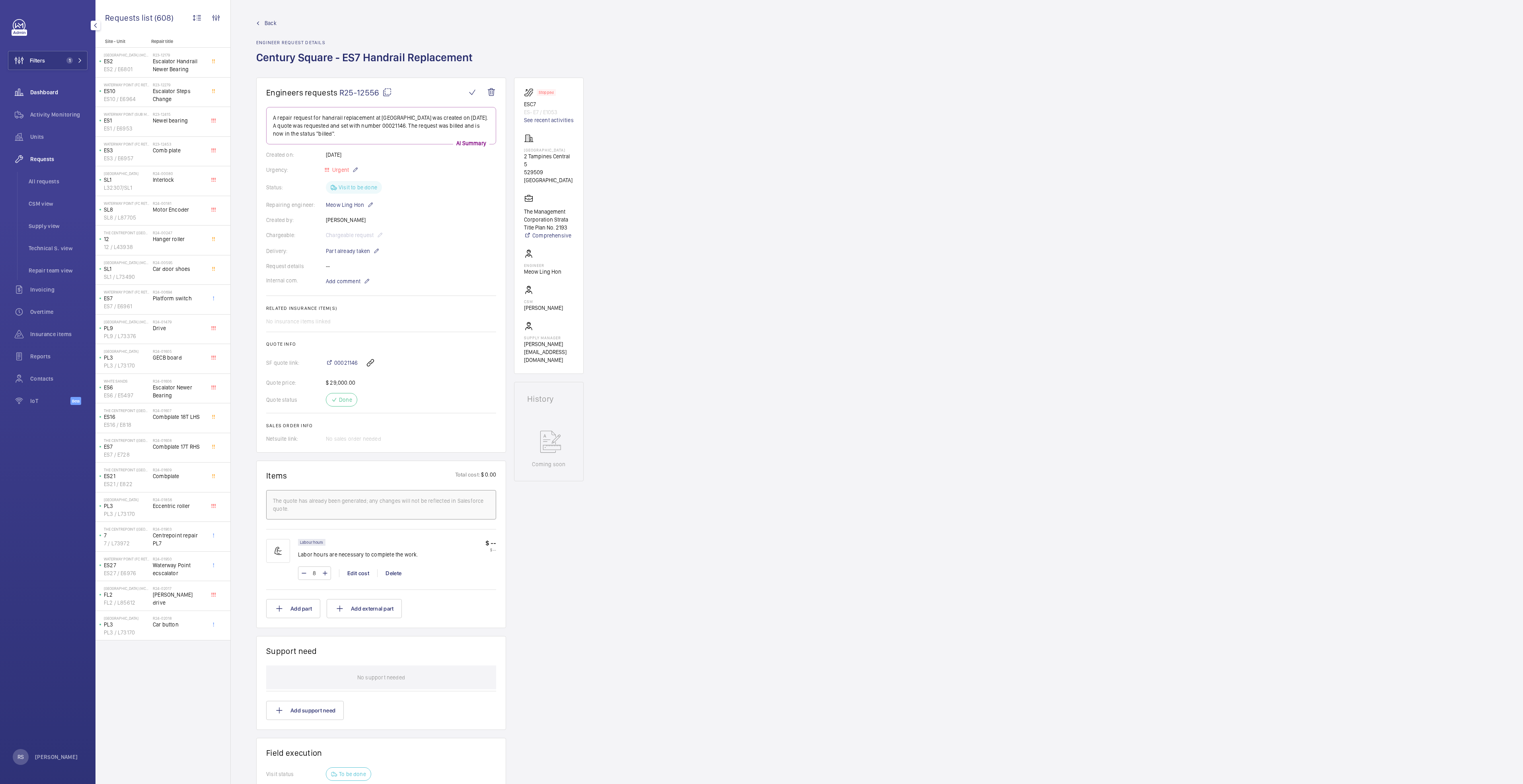
click at [45, 88] on span "Dashboard" at bounding box center [58, 92] width 58 height 8
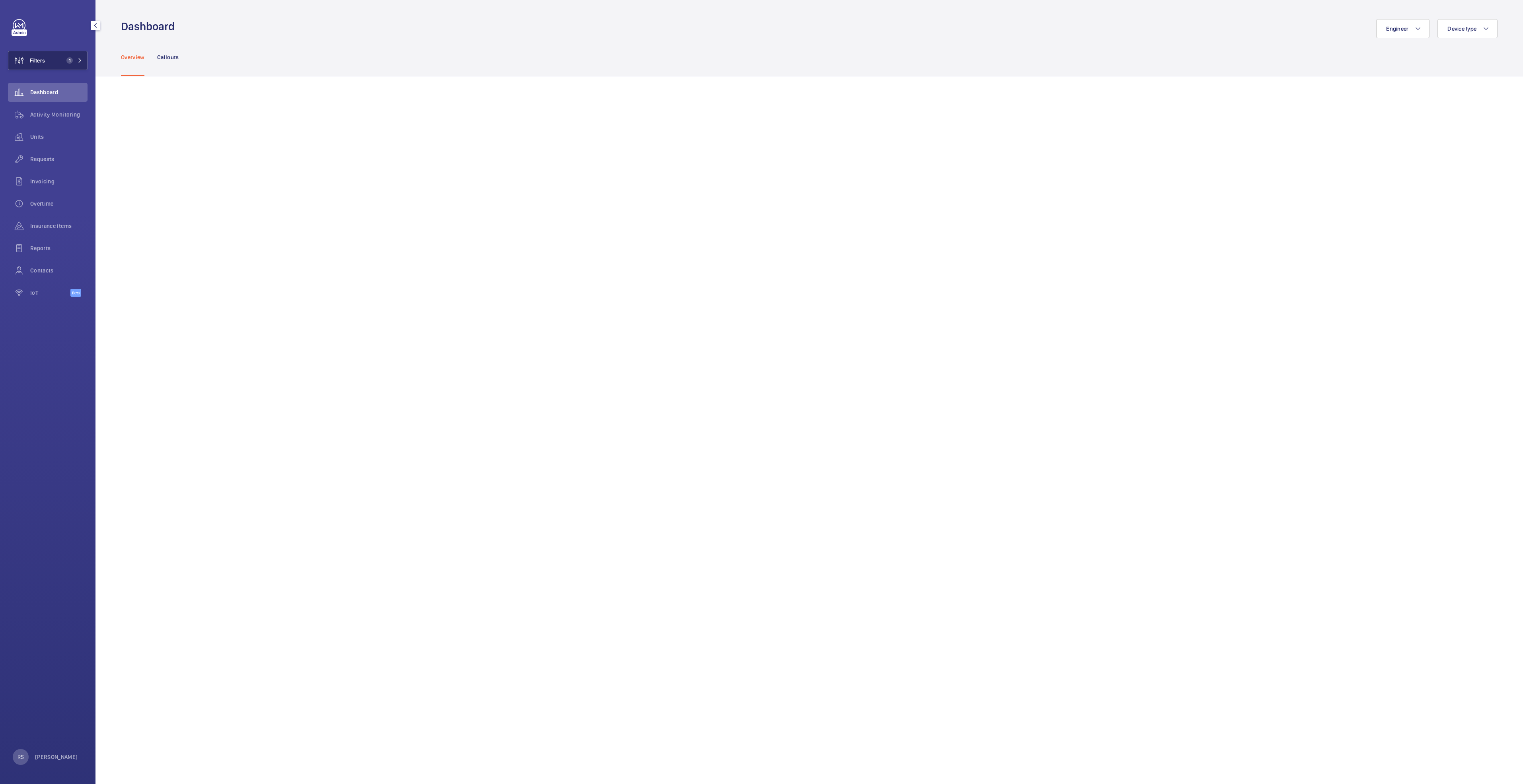
click at [74, 55] on button "Filters 1" at bounding box center [48, 60] width 80 height 19
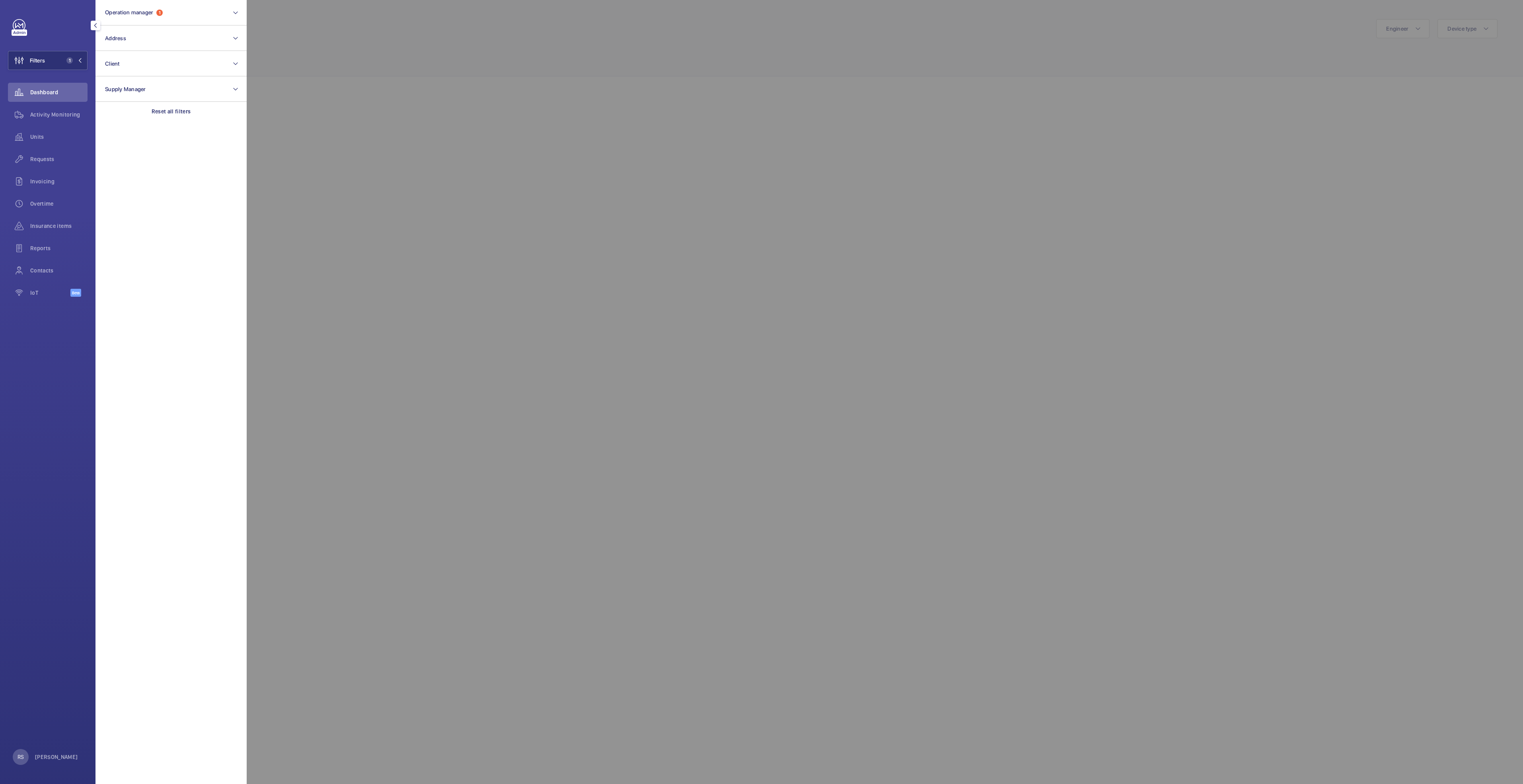
click at [387, 105] on div at bounding box center [1008, 392] width 1523 height 784
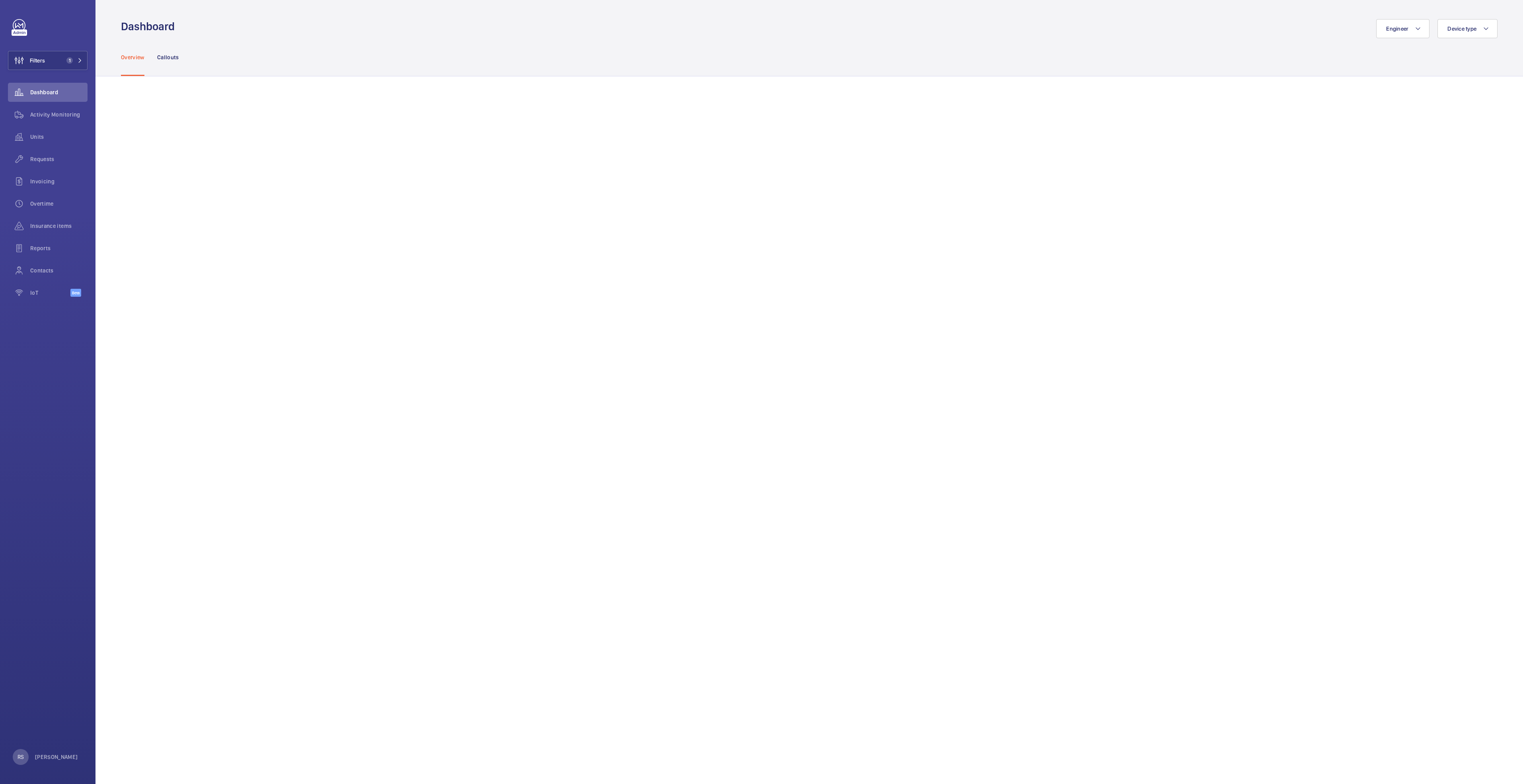
scroll to position [60, 0]
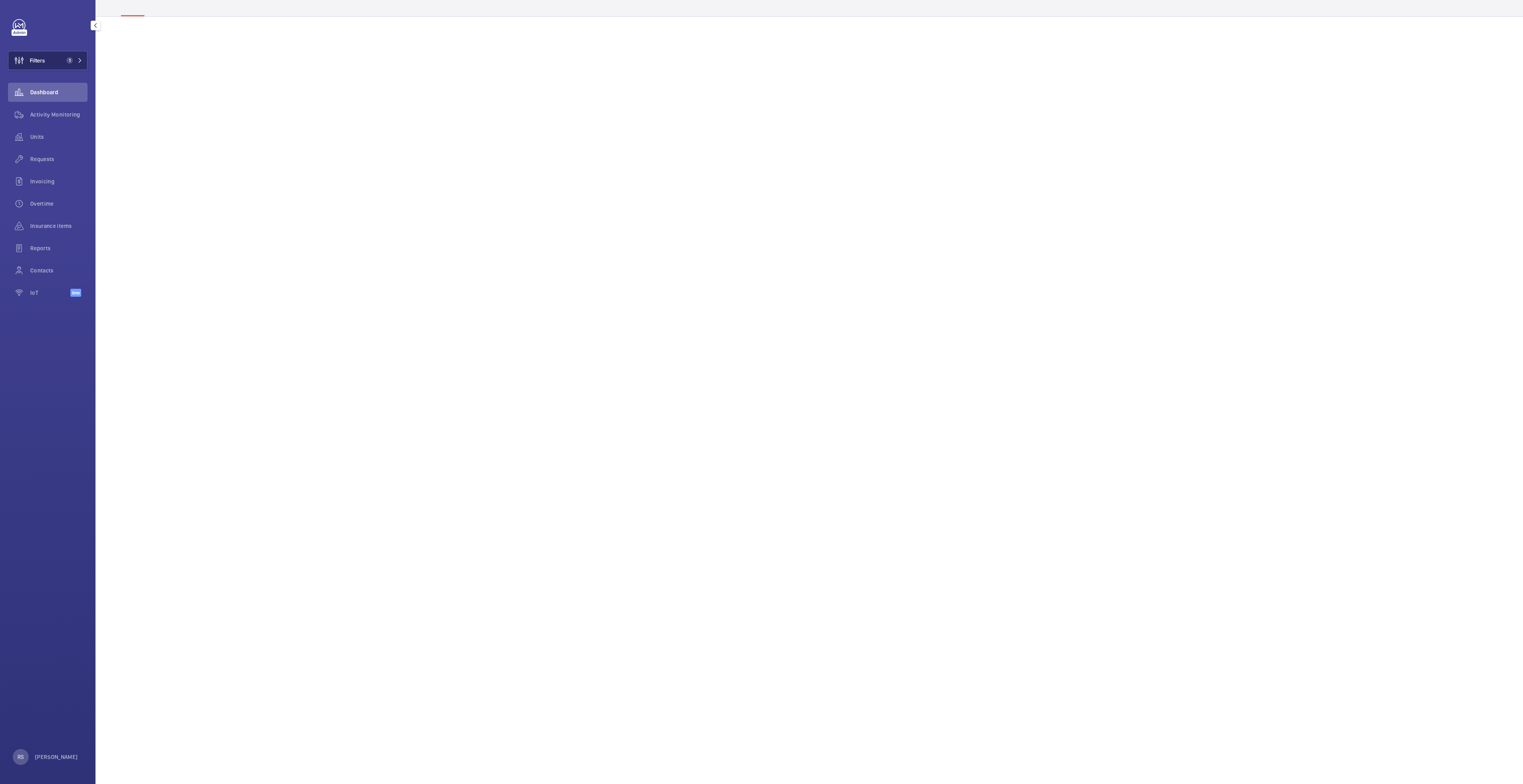
click at [45, 59] on span "Filters" at bounding box center [37, 60] width 15 height 8
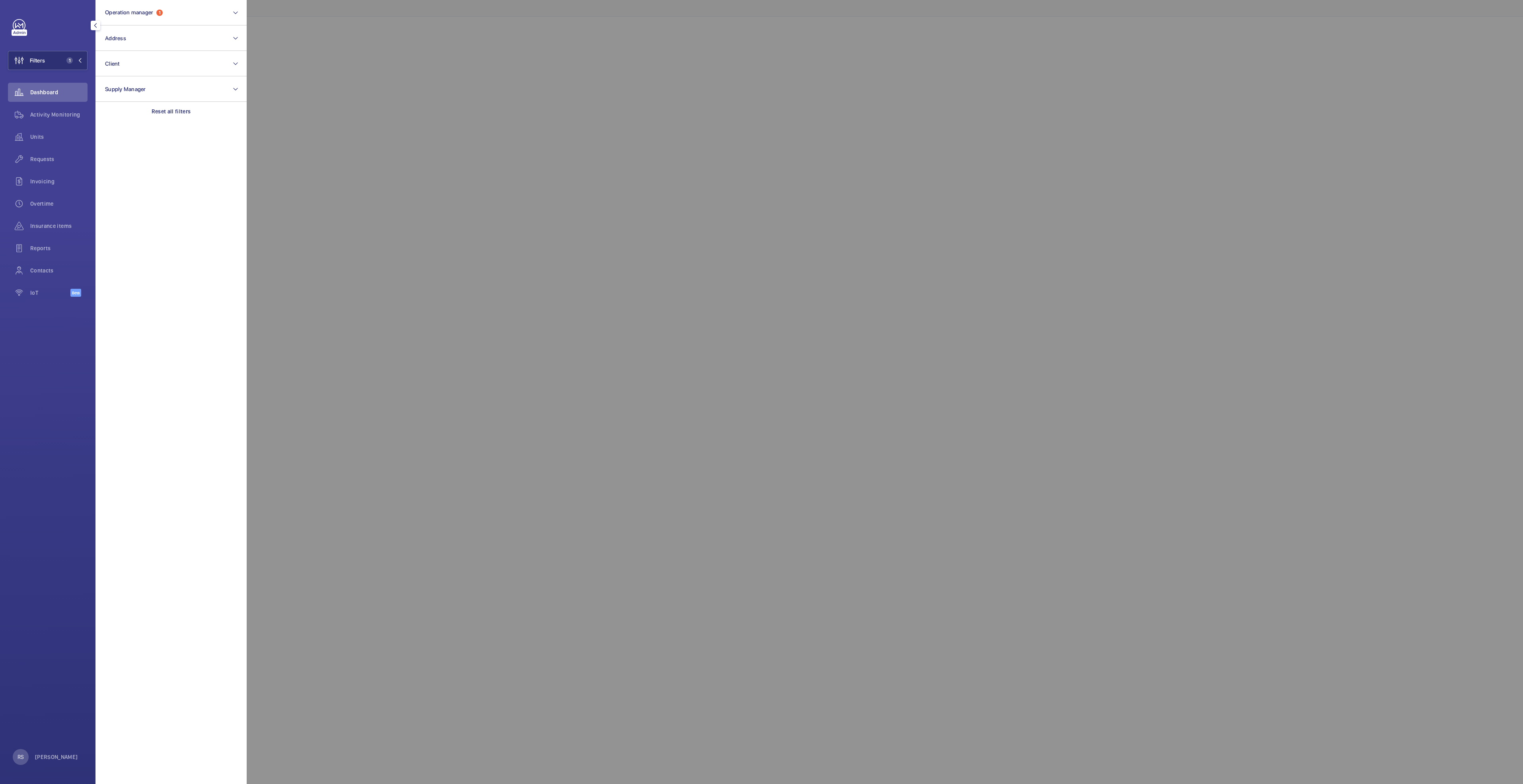
click at [565, 49] on div at bounding box center [1008, 392] width 1523 height 784
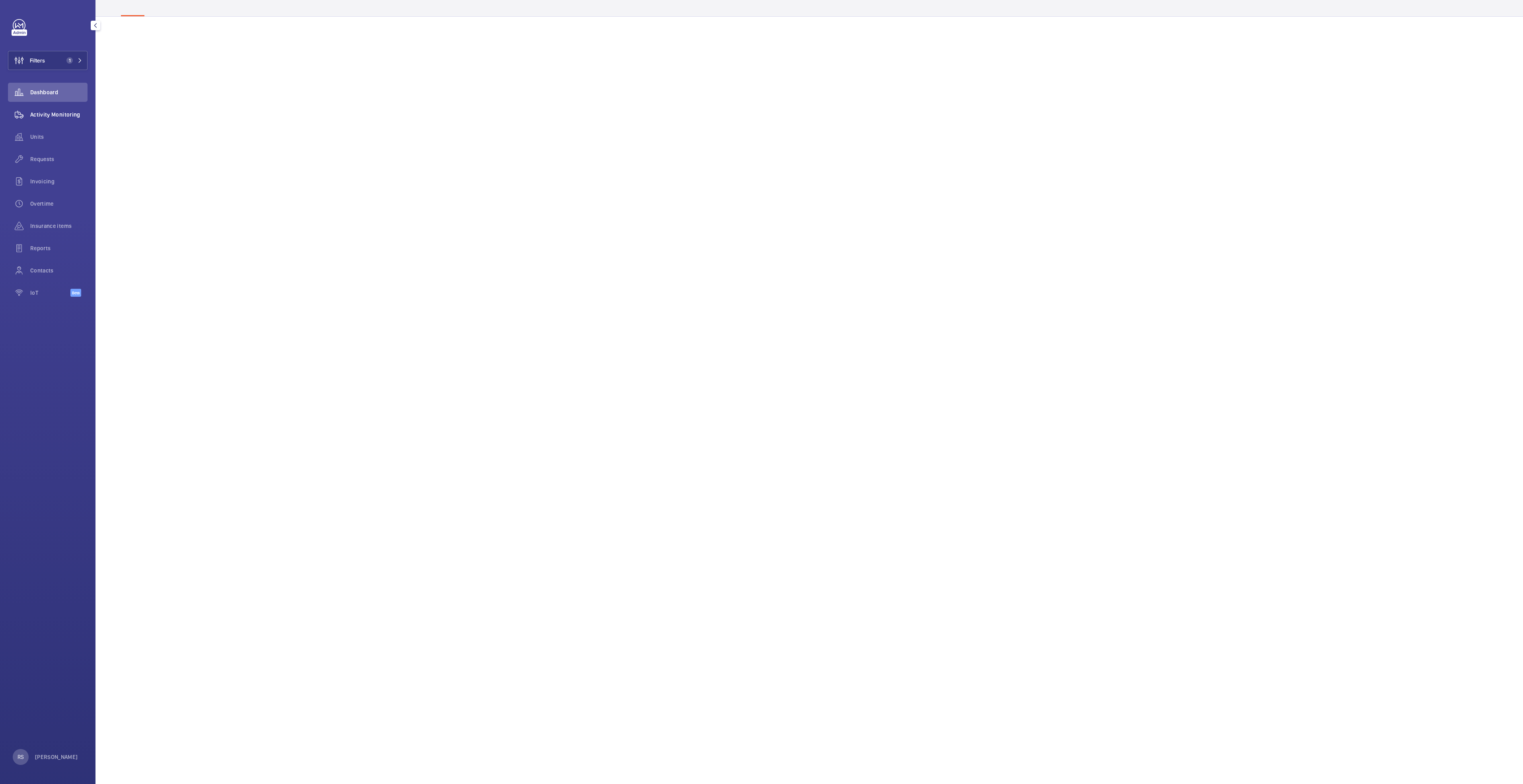
click at [44, 112] on span "Activity Monitoring" at bounding box center [58, 114] width 58 height 8
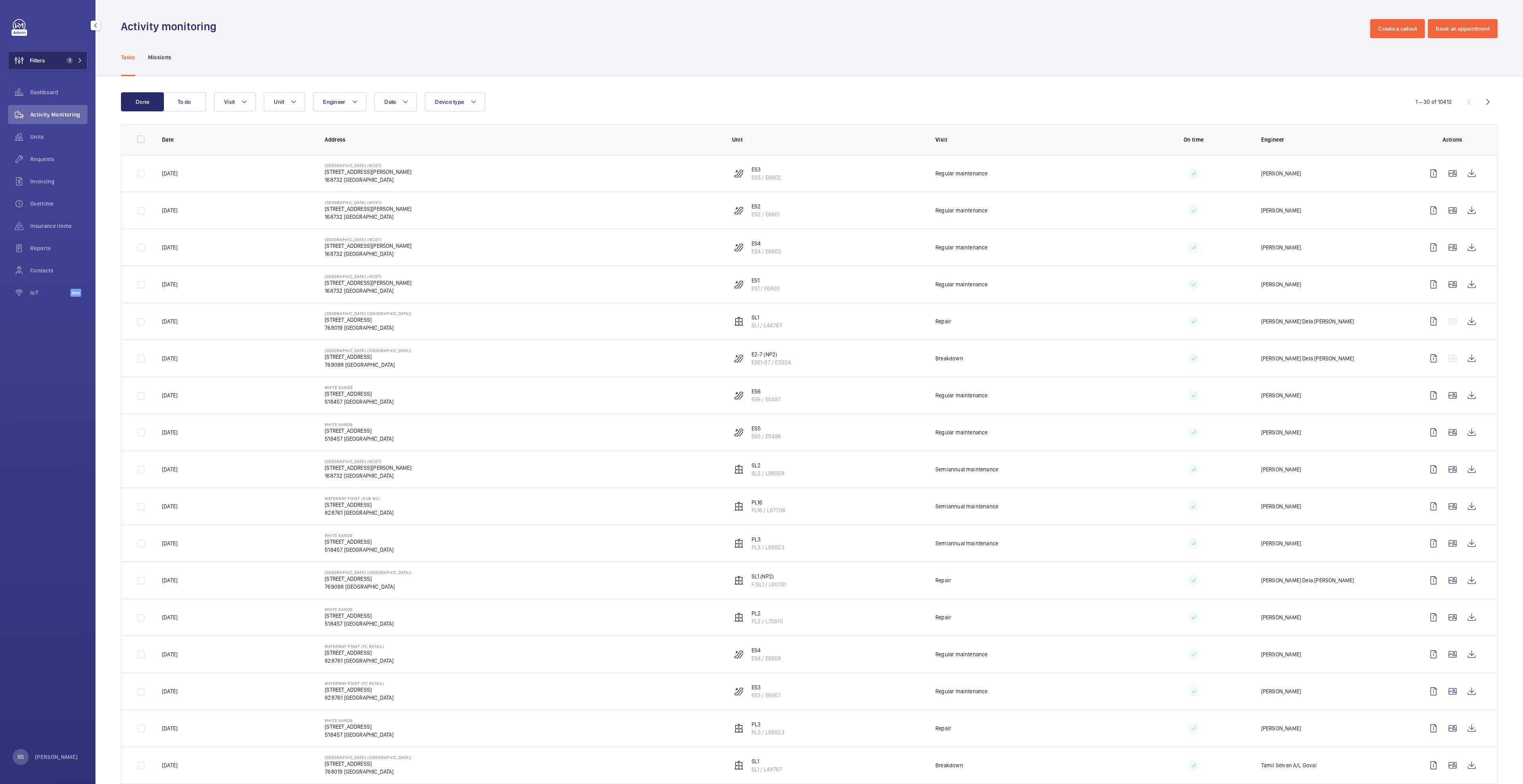
click at [78, 60] on mat-icon at bounding box center [80, 60] width 4 height 4
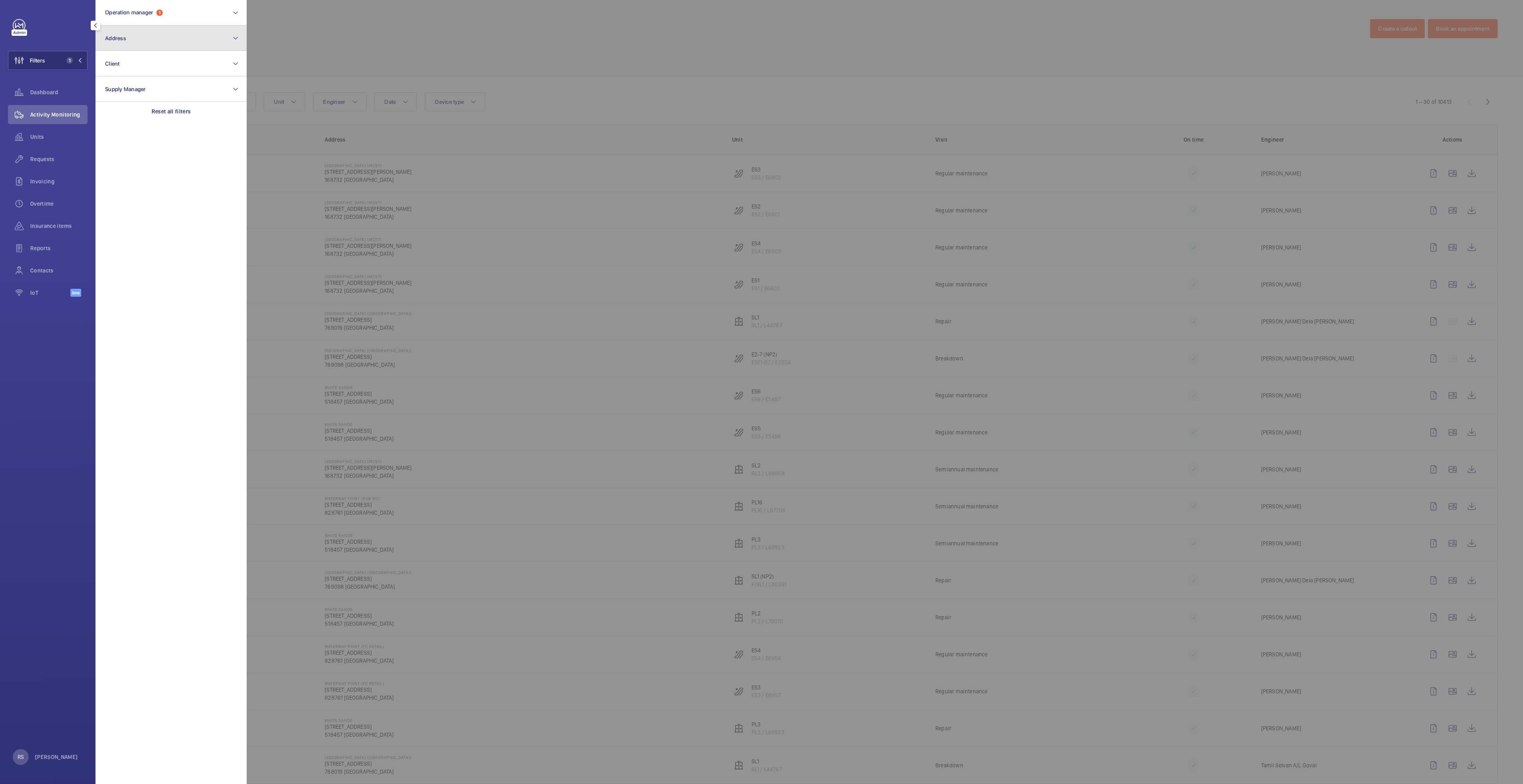
click at [207, 31] on button "Address" at bounding box center [171, 38] width 151 height 25
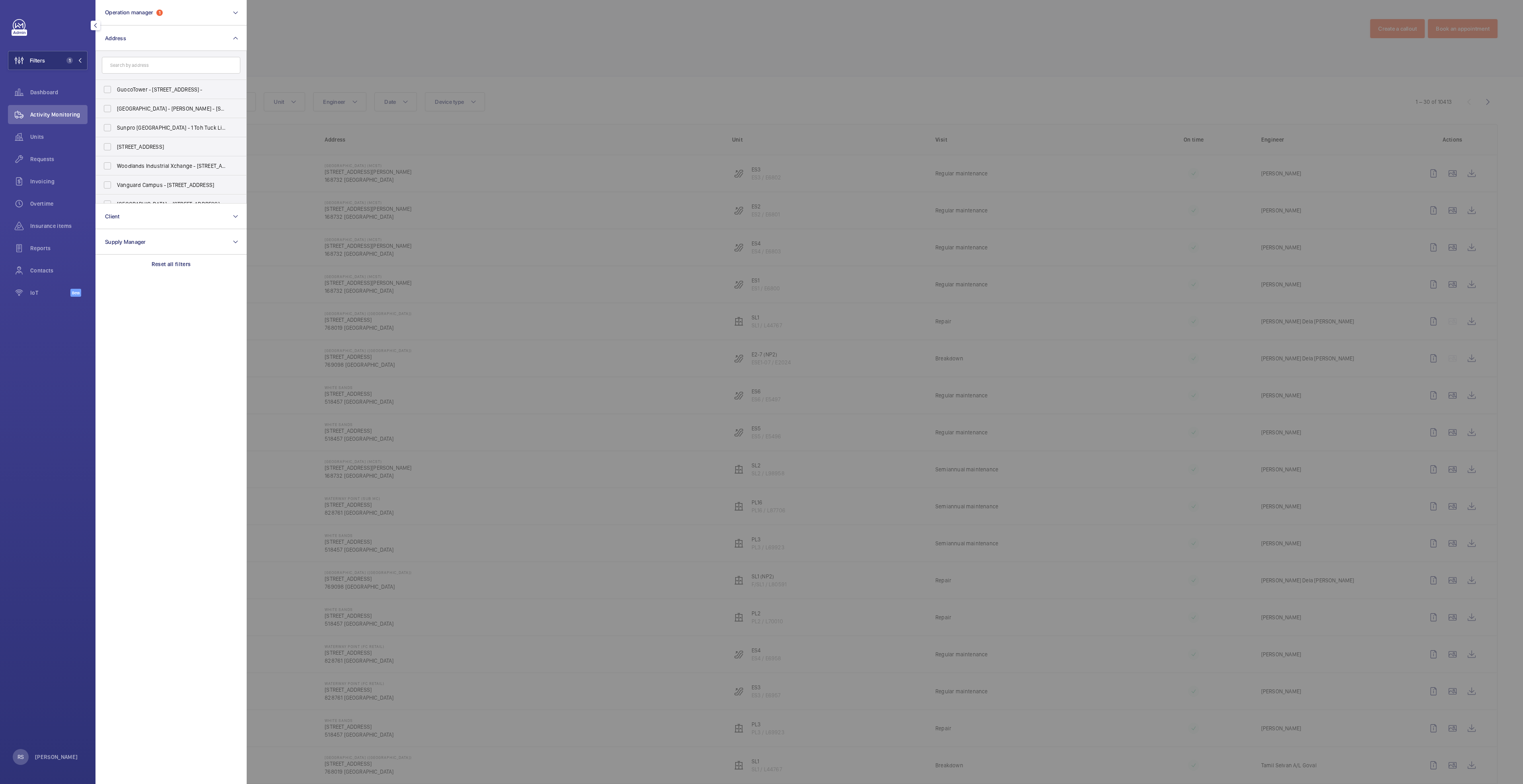
click at [122, 66] on input "text" at bounding box center [170, 65] width 138 height 16
type input "centrepoi"
click at [187, 167] on span "The Centrepoi nt ([GEOGRAPHIC_DATA]) - [STREET_ADDRESS]" at bounding box center [172, 166] width 110 height 8
click at [116, 167] on input "The Centrepoi nt ([GEOGRAPHIC_DATA]) - [STREET_ADDRESS]" at bounding box center [107, 166] width 16 height 16
checkbox input "true"
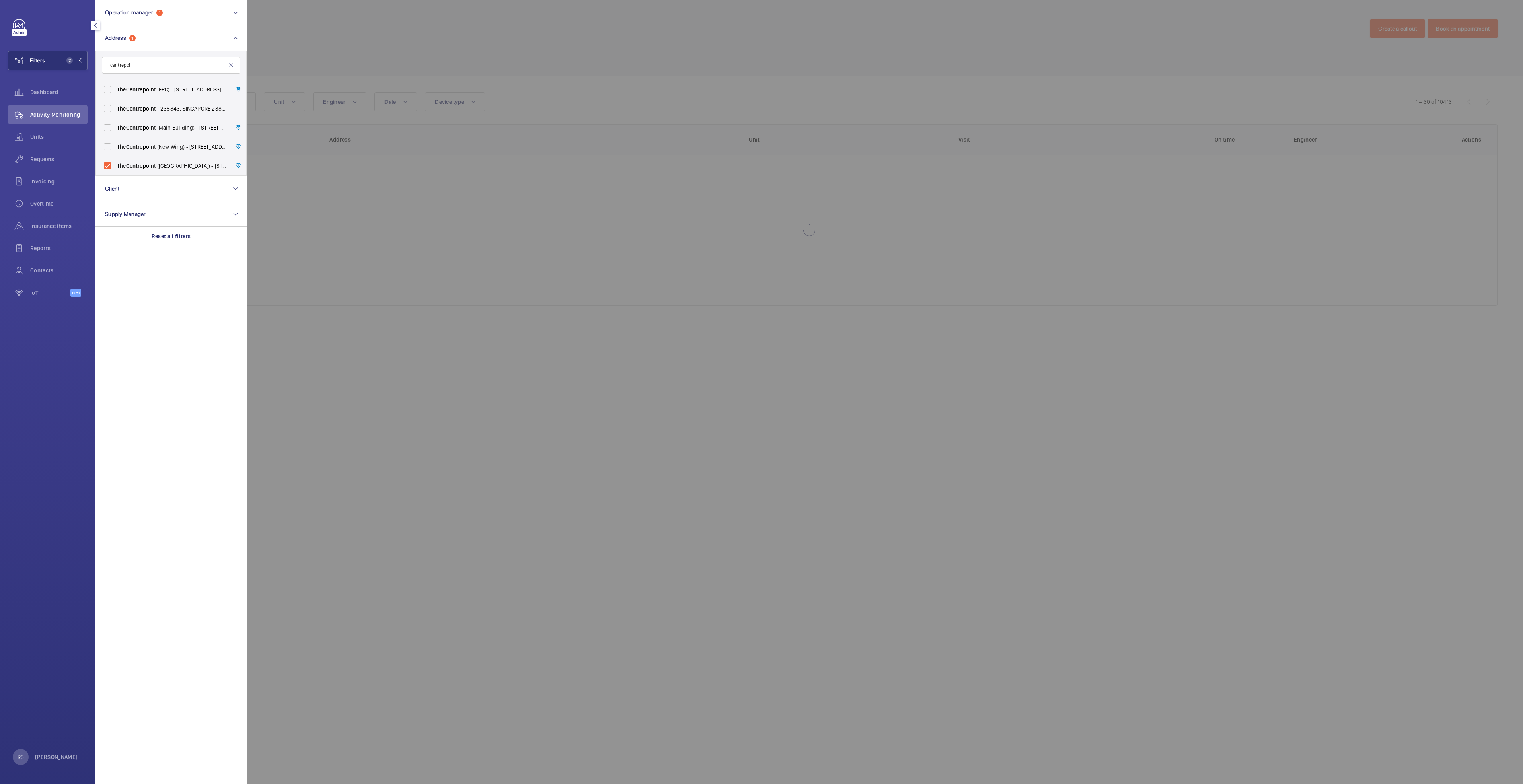
click at [356, 28] on div at bounding box center [1008, 392] width 1523 height 784
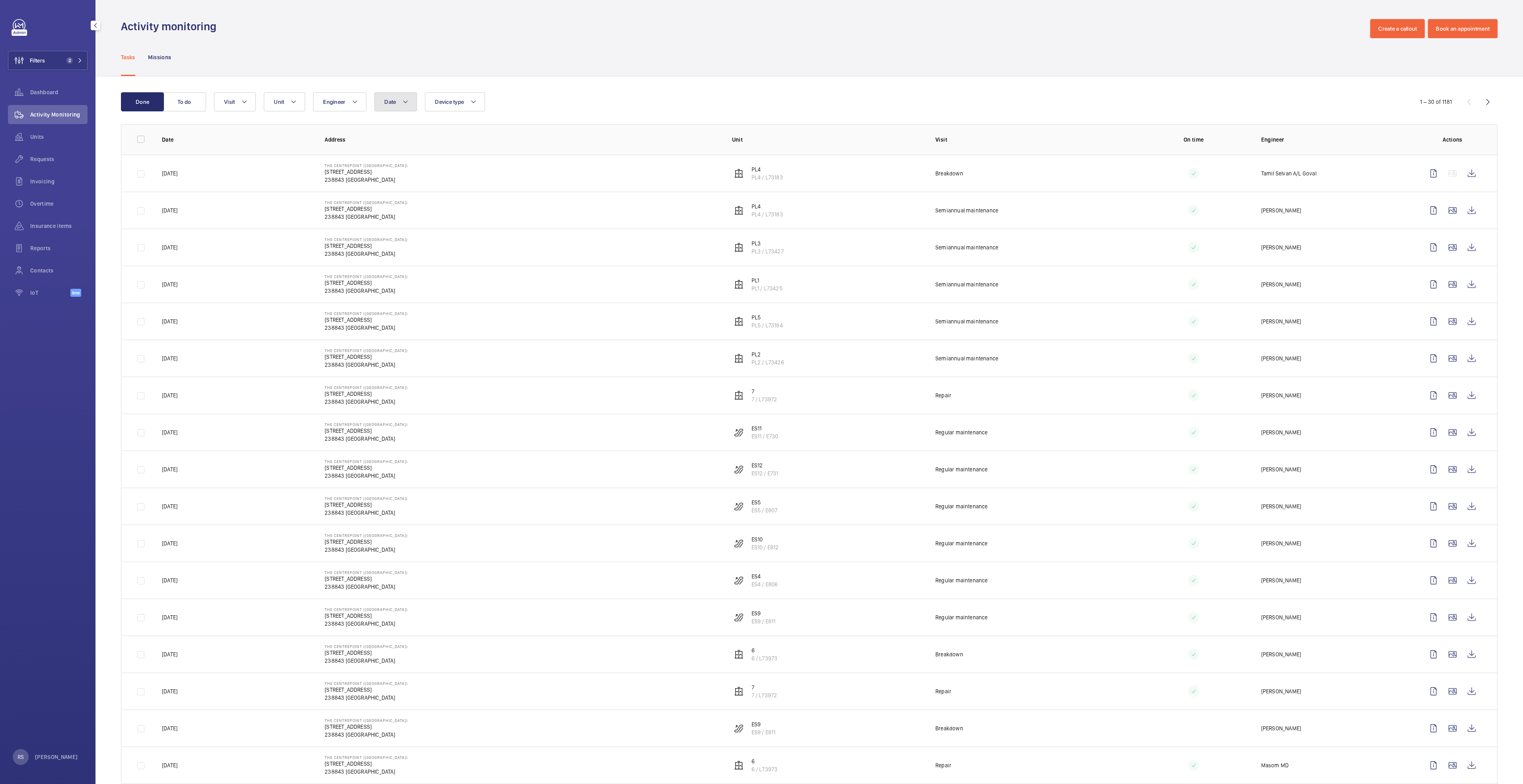
click at [406, 105] on mat-icon at bounding box center [406, 102] width 7 height 10
click at [392, 161] on mat-icon at bounding box center [395, 159] width 10 height 10
click at [457, 193] on span "1" at bounding box center [455, 193] width 16 height 16
type input "[DATE]"
click at [487, 262] on span "31" at bounding box center [489, 263] width 16 height 16
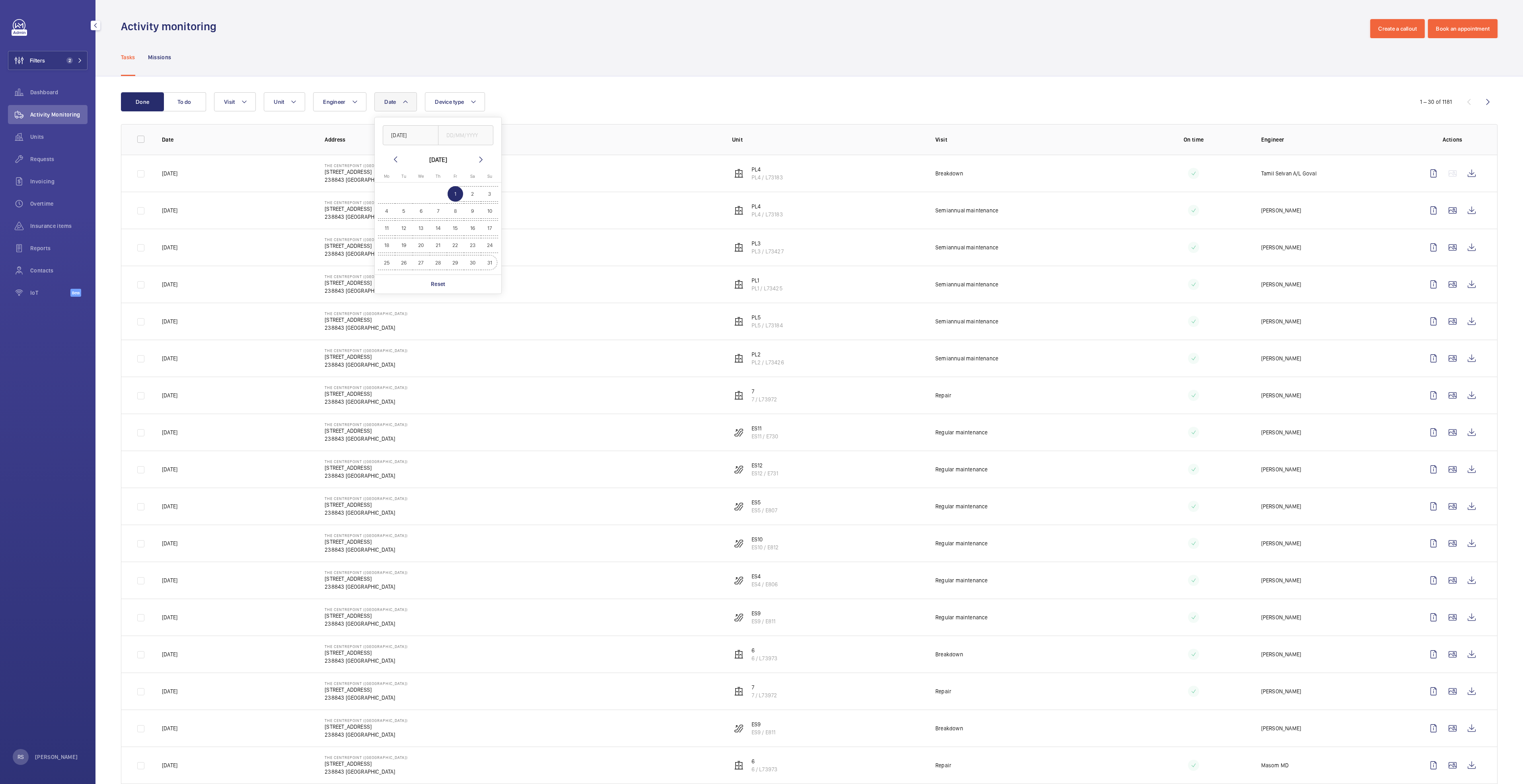
type input "[DATE]"
click at [734, 52] on div "Tasks Missions" at bounding box center [809, 57] width 1377 height 38
click at [247, 105] on mat-icon at bounding box center [244, 102] width 7 height 10
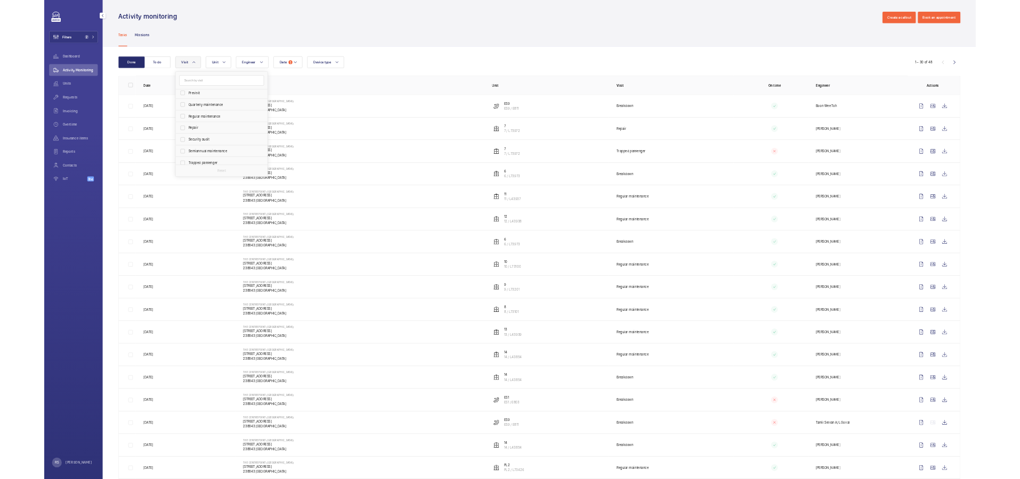
scroll to position [160, 0]
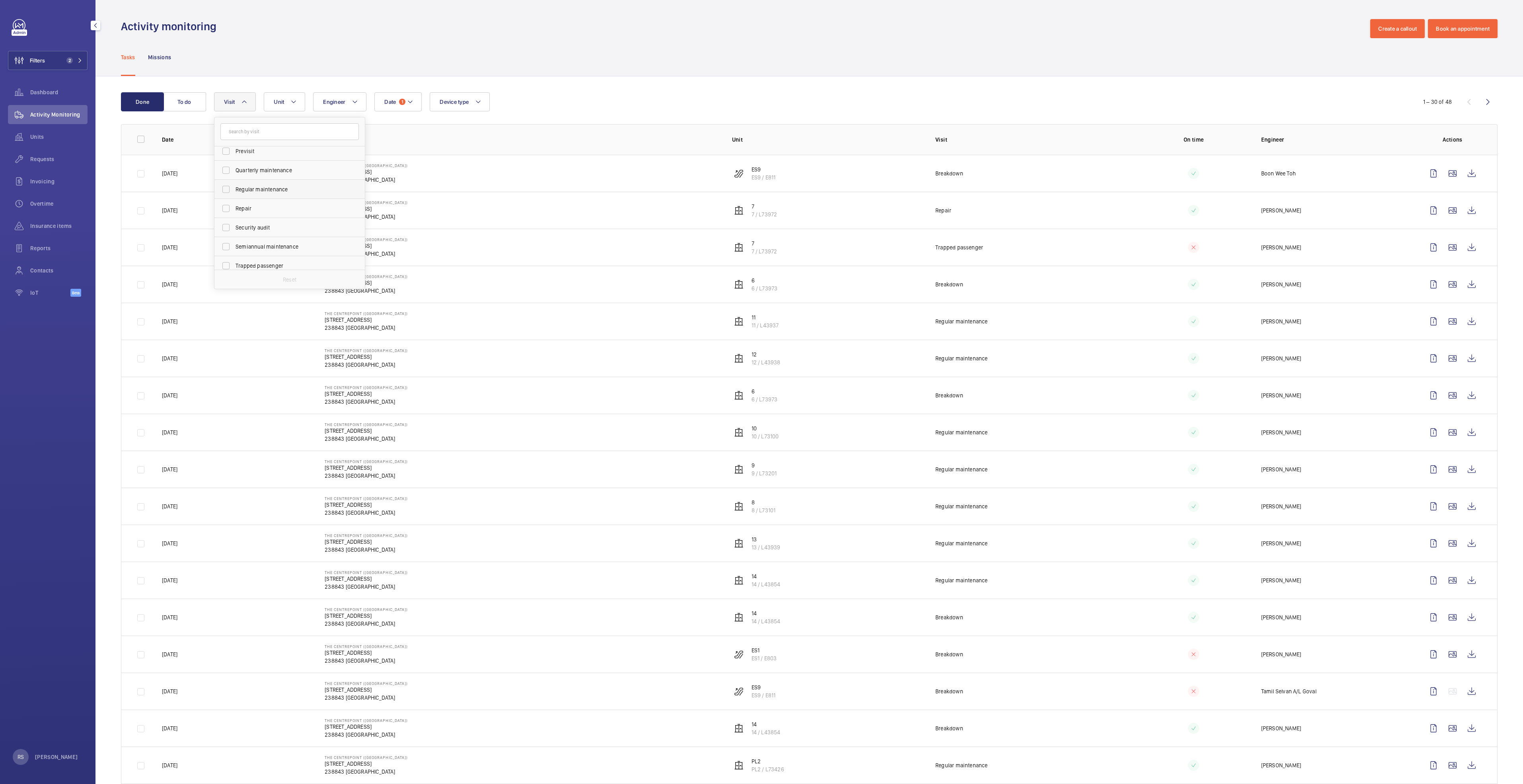
click at [282, 196] on label "Regular maintenance" at bounding box center [283, 190] width 138 height 19
click at [234, 196] on input "Regular maintenance" at bounding box center [226, 189] width 16 height 16
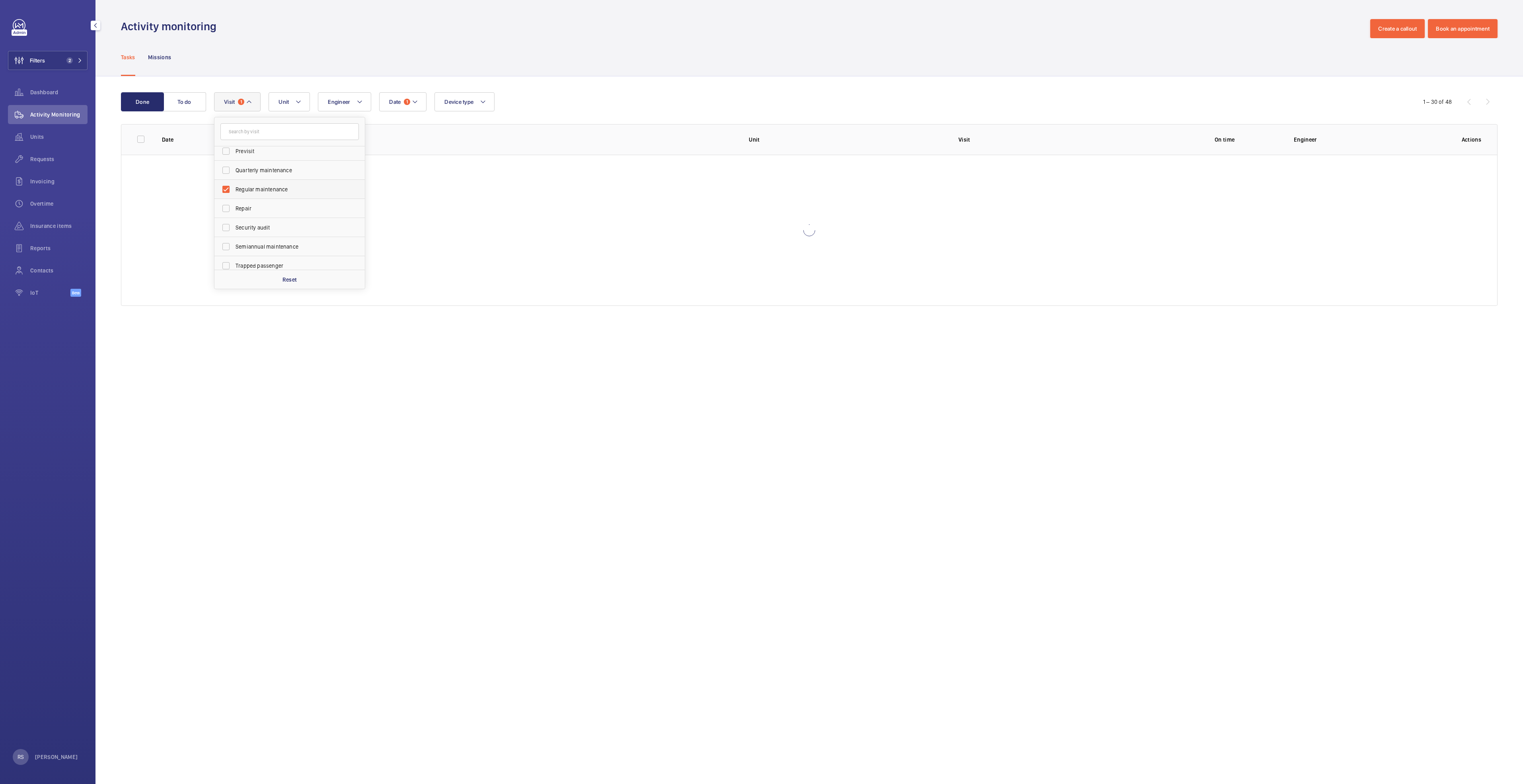
click at [280, 198] on label "Regular maintenance" at bounding box center [283, 190] width 138 height 19
click at [234, 197] on input "Regular maintenance" at bounding box center [226, 189] width 16 height 16
checkbox input "false"
click at [267, 203] on label "Repair" at bounding box center [283, 208] width 138 height 19
click at [234, 203] on input "Repair" at bounding box center [226, 208] width 16 height 16
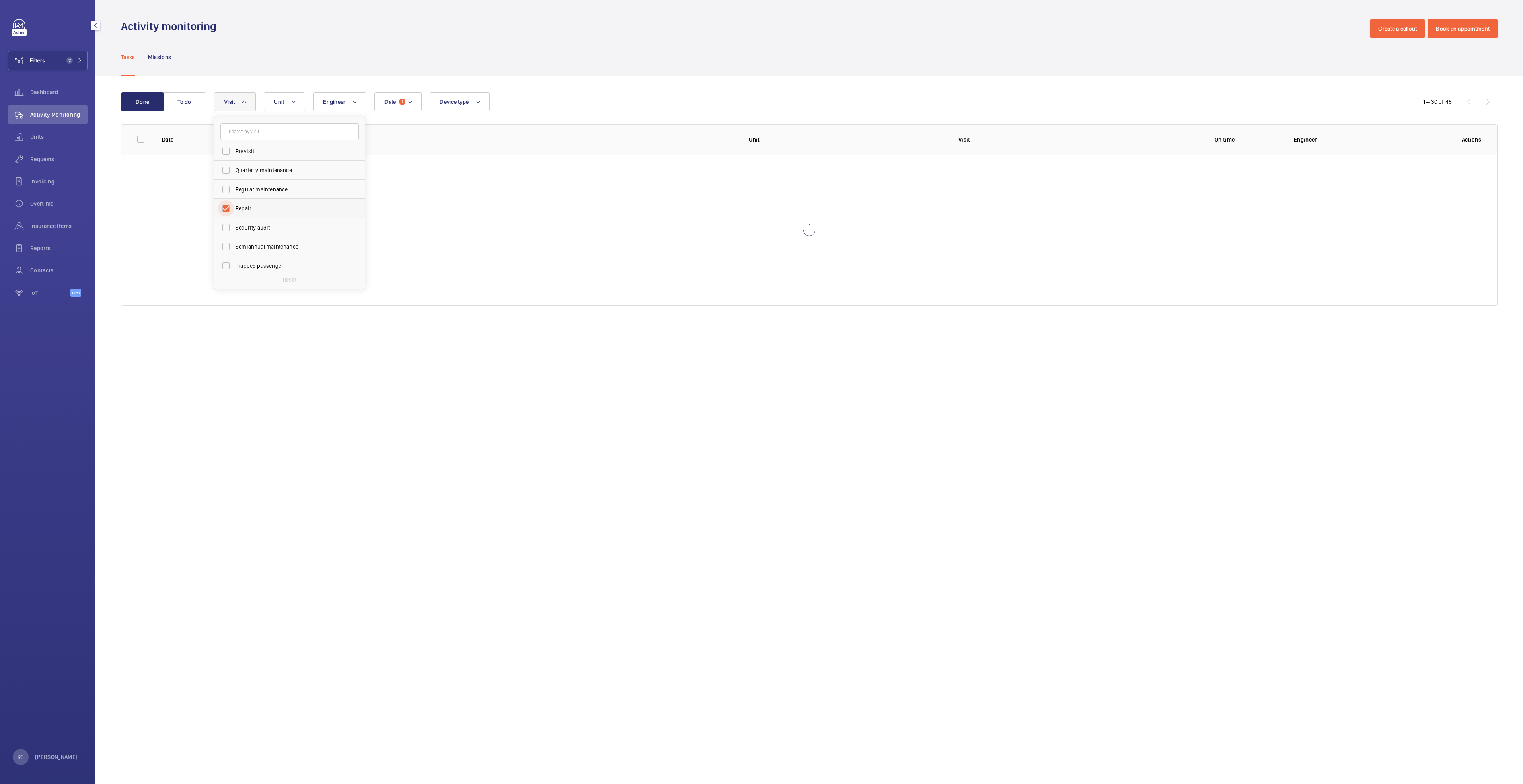
checkbox input "true"
click at [581, 36] on div "Activity monitoring Create a callout Book an appointment" at bounding box center [809, 29] width 1377 height 19
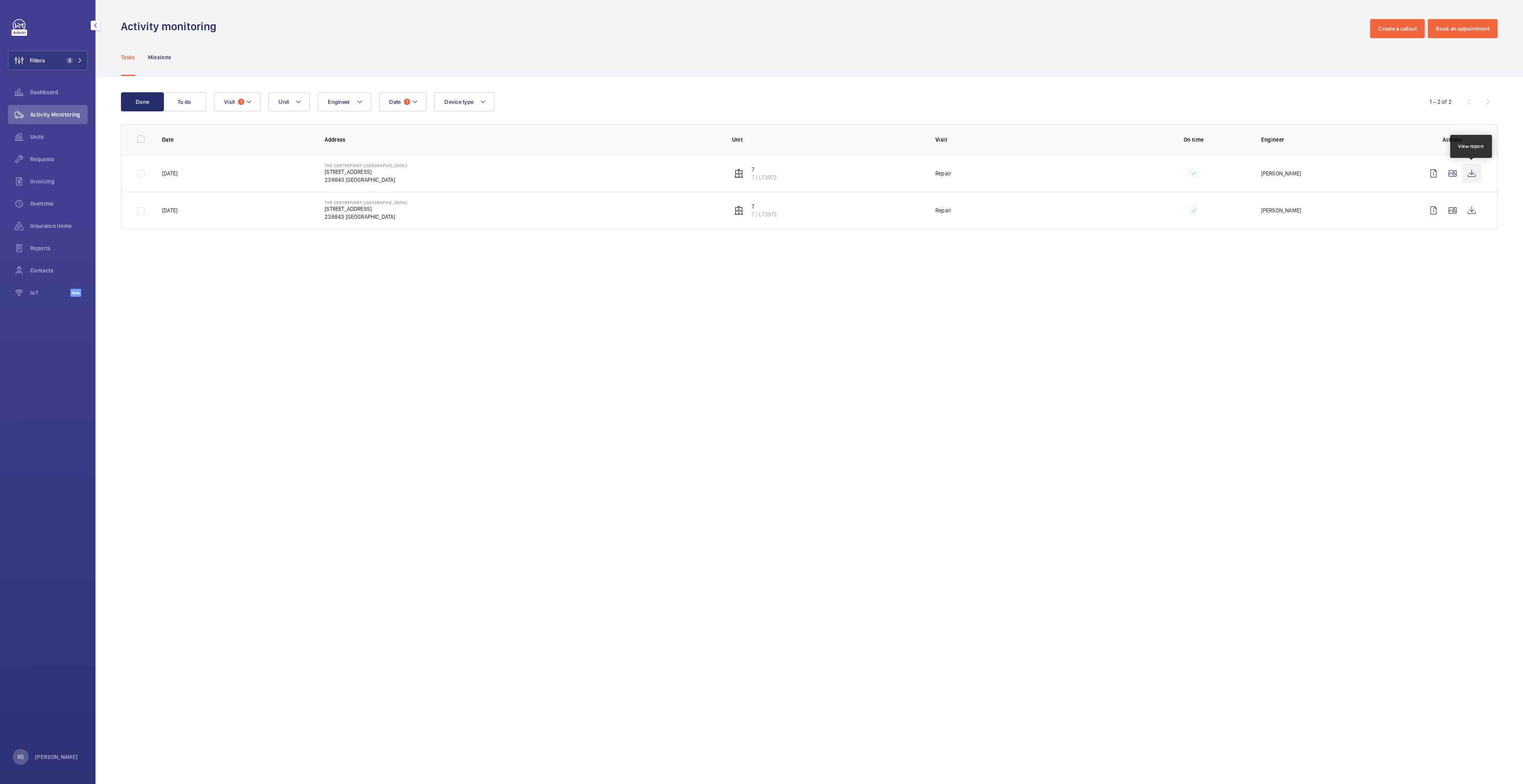
click at [1475, 167] on wm-front-icon-button at bounding box center [1472, 174] width 19 height 19
click at [533, 295] on wm-front-admin-operations-monitoring "Activity monitoring Create a callout Book an appointment Tasks Missions Done To…" at bounding box center [810, 392] width 1428 height 784
click at [1477, 212] on wm-front-icon-button at bounding box center [1472, 211] width 19 height 19
